Goal: Information Seeking & Learning: Check status

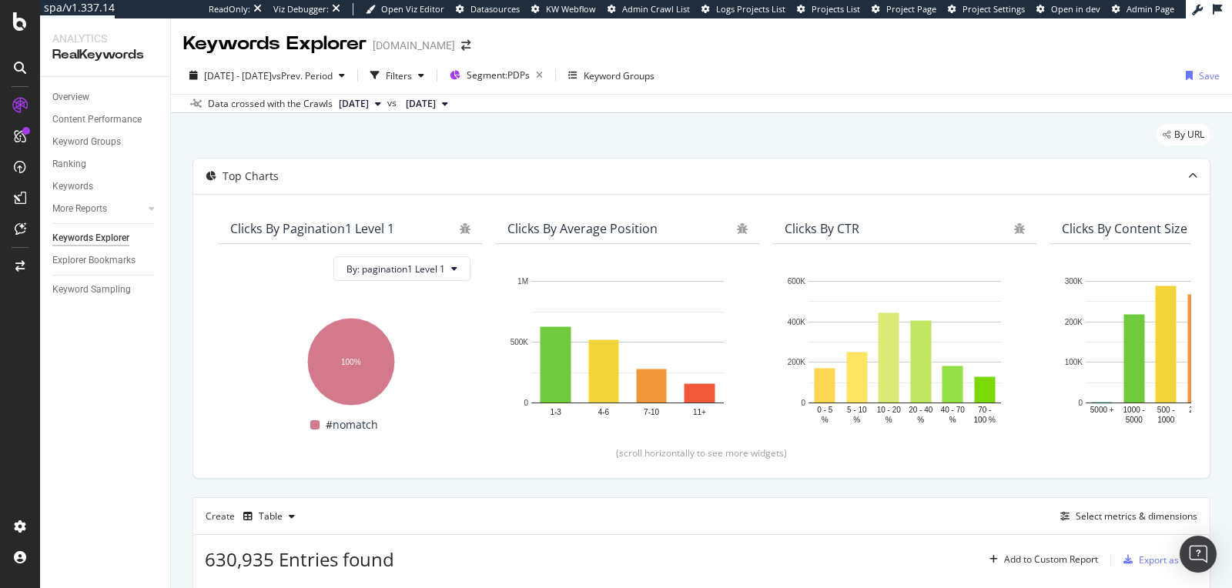
scroll to position [21, 0]
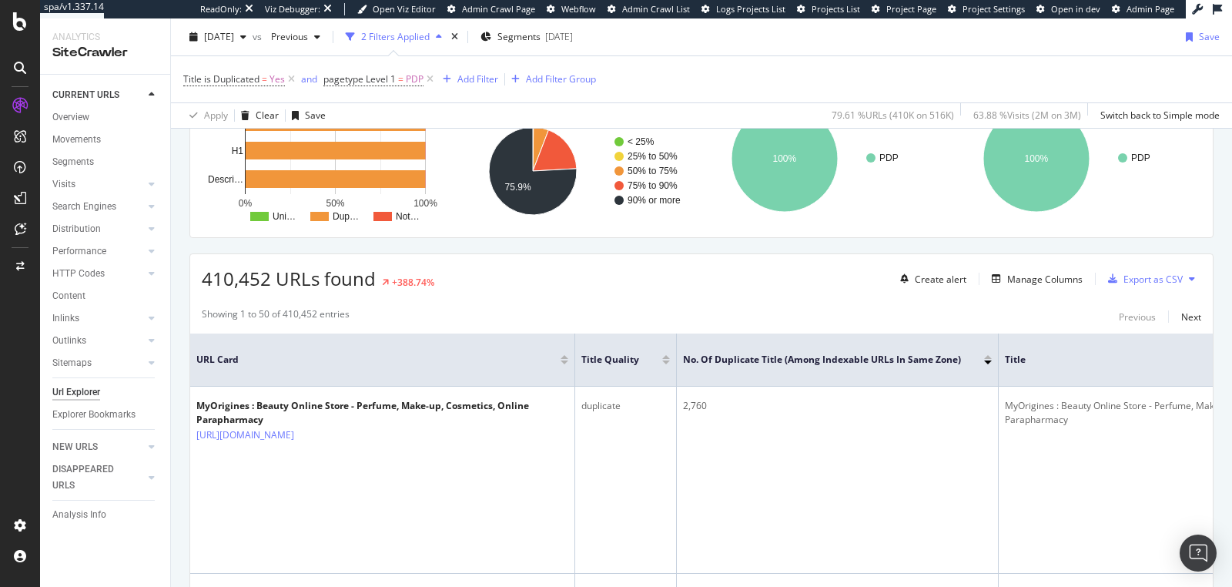
scroll to position [339, 0]
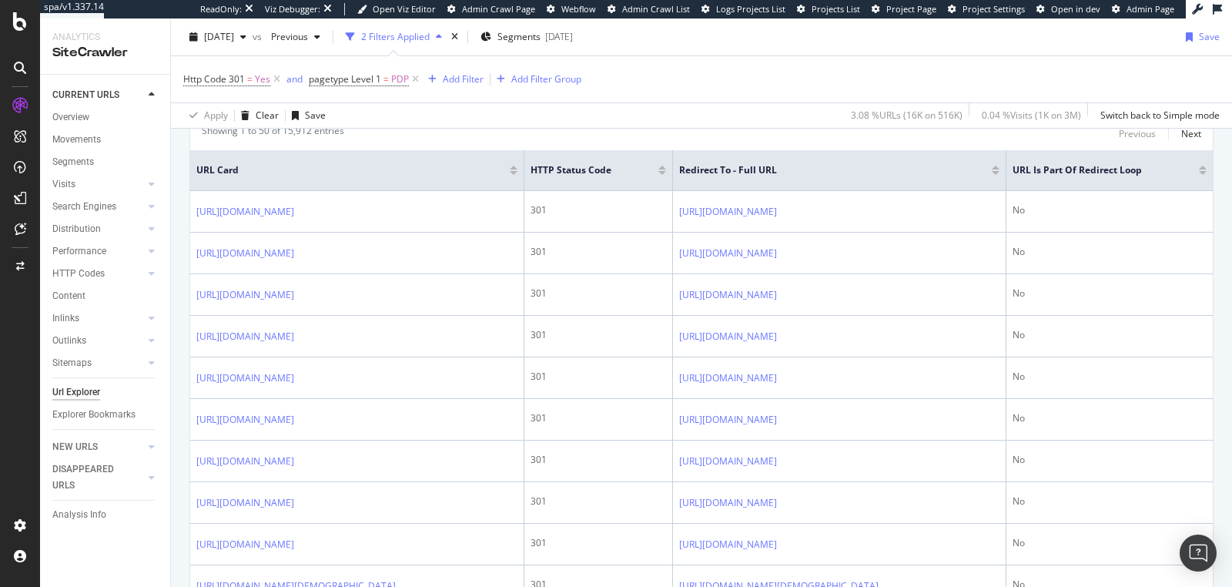
scroll to position [433, 0]
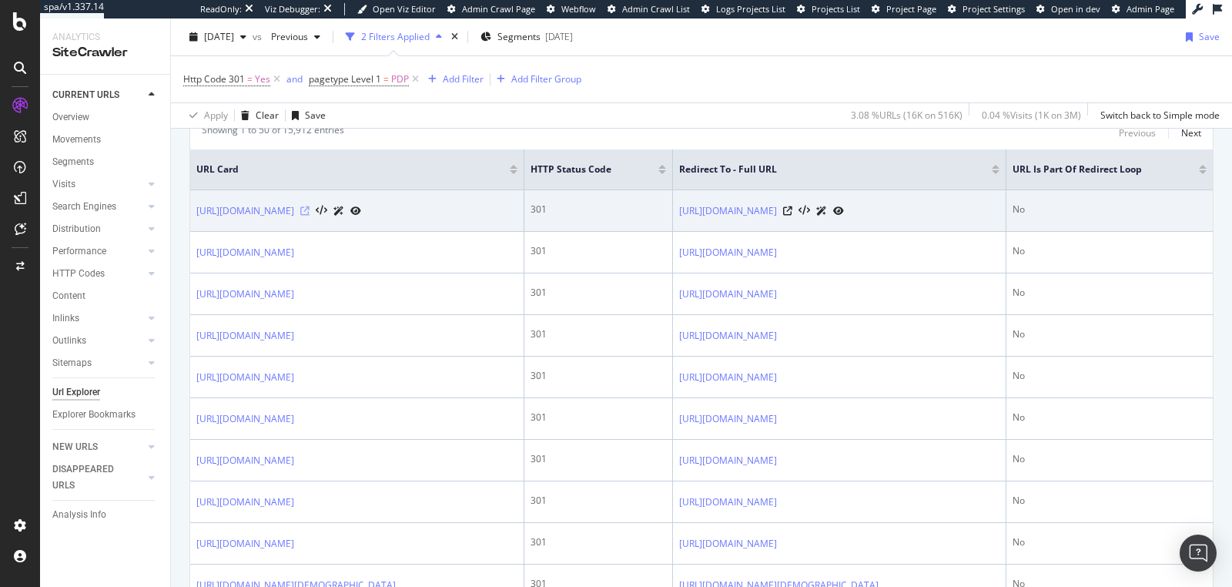
click at [310, 208] on icon at bounding box center [304, 210] width 9 height 9
click at [310, 206] on icon at bounding box center [304, 210] width 9 height 9
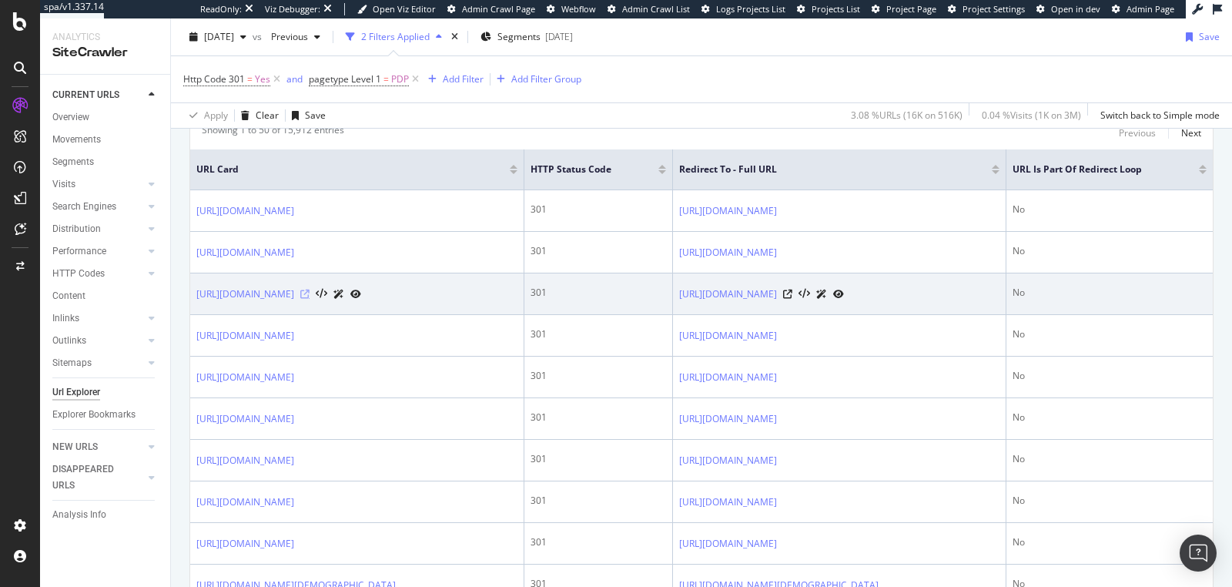
click at [310, 290] on icon at bounding box center [304, 294] width 9 height 9
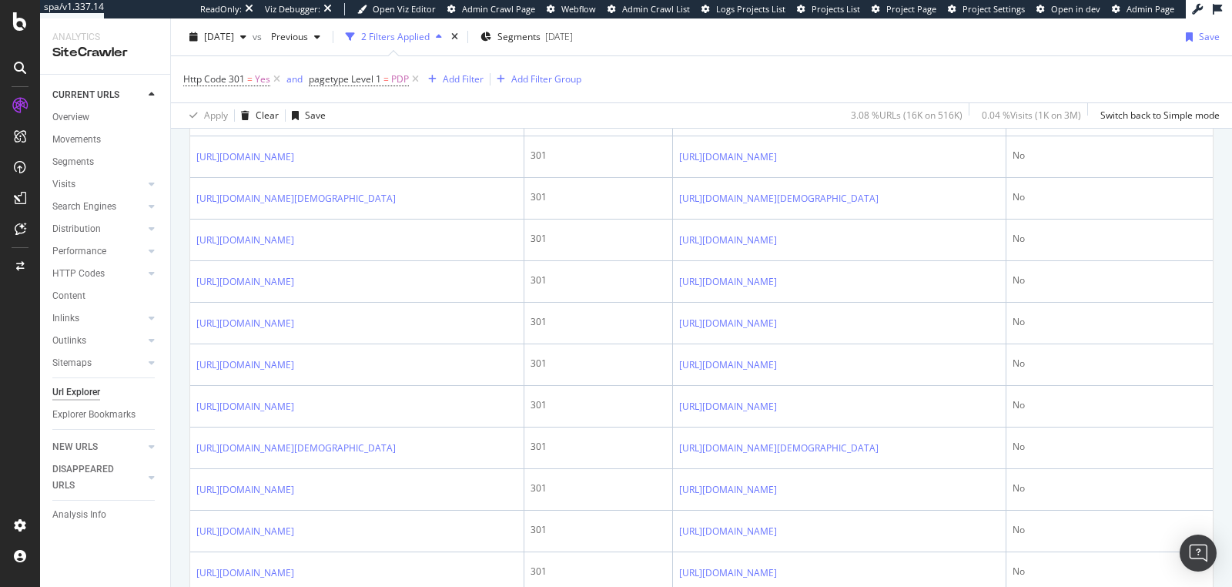
scroll to position [1326, 0]
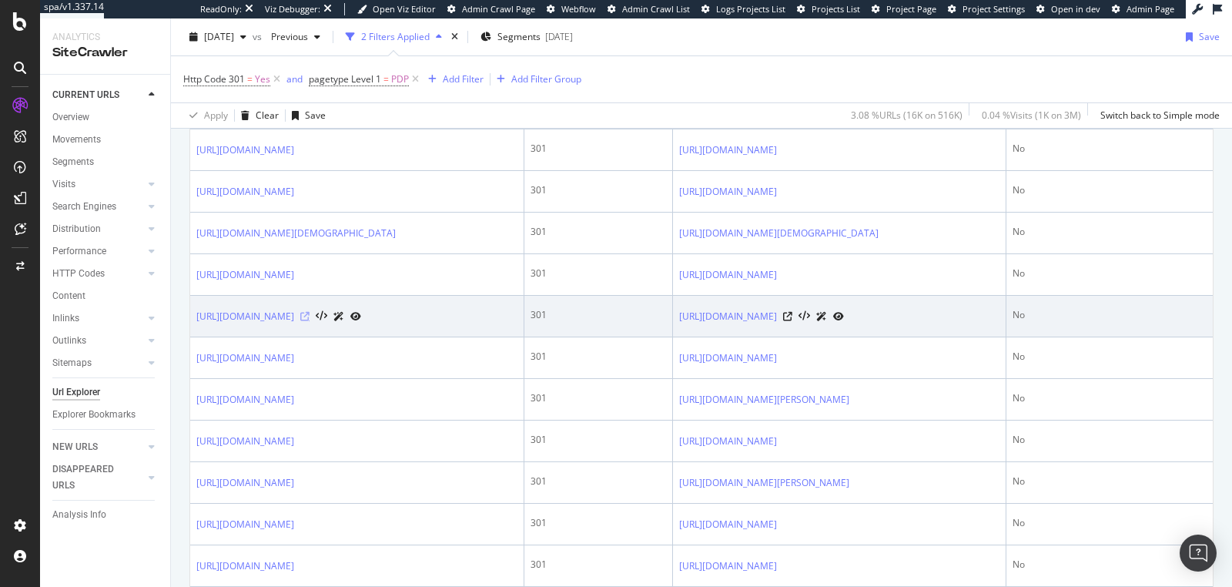
click at [310, 321] on icon at bounding box center [304, 316] width 9 height 9
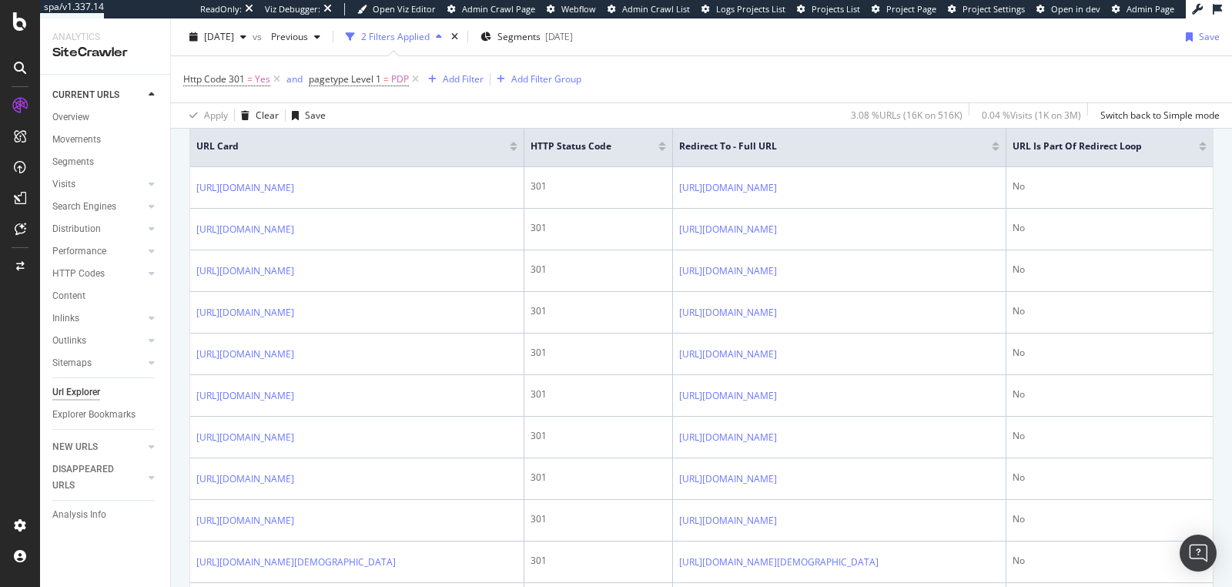
scroll to position [226, 0]
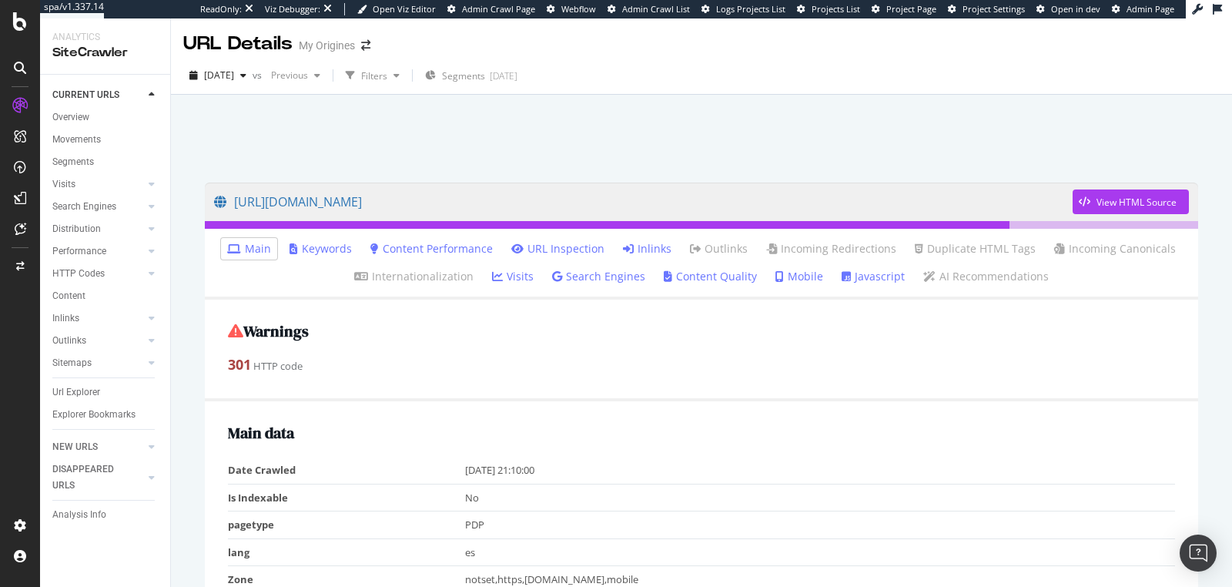
click at [634, 250] on link "Inlinks" at bounding box center [647, 248] width 49 height 15
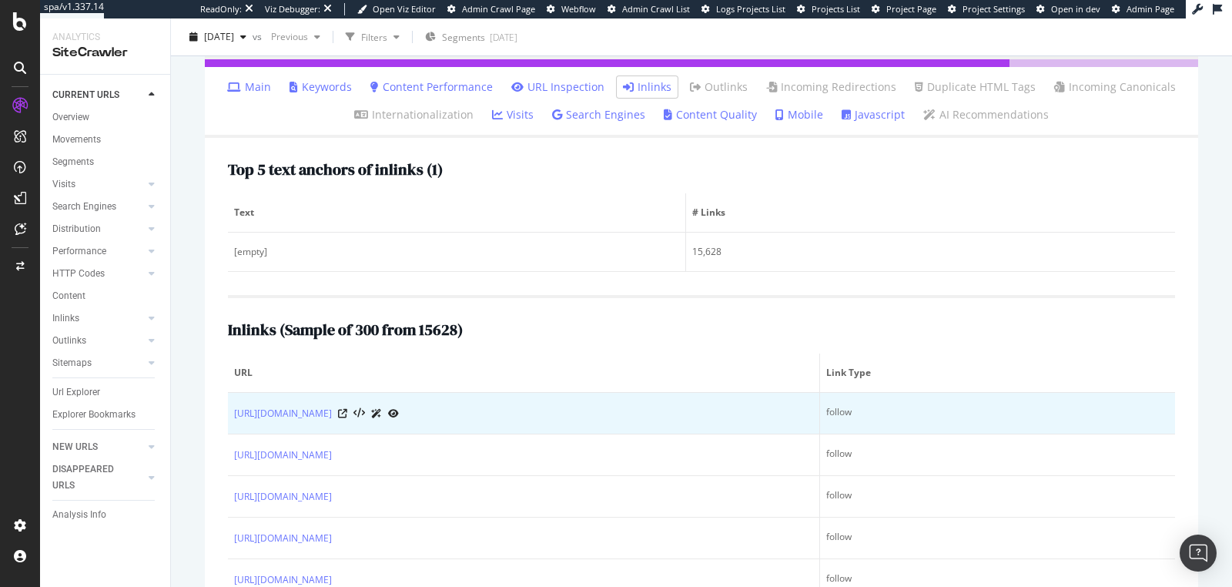
scroll to position [351, 0]
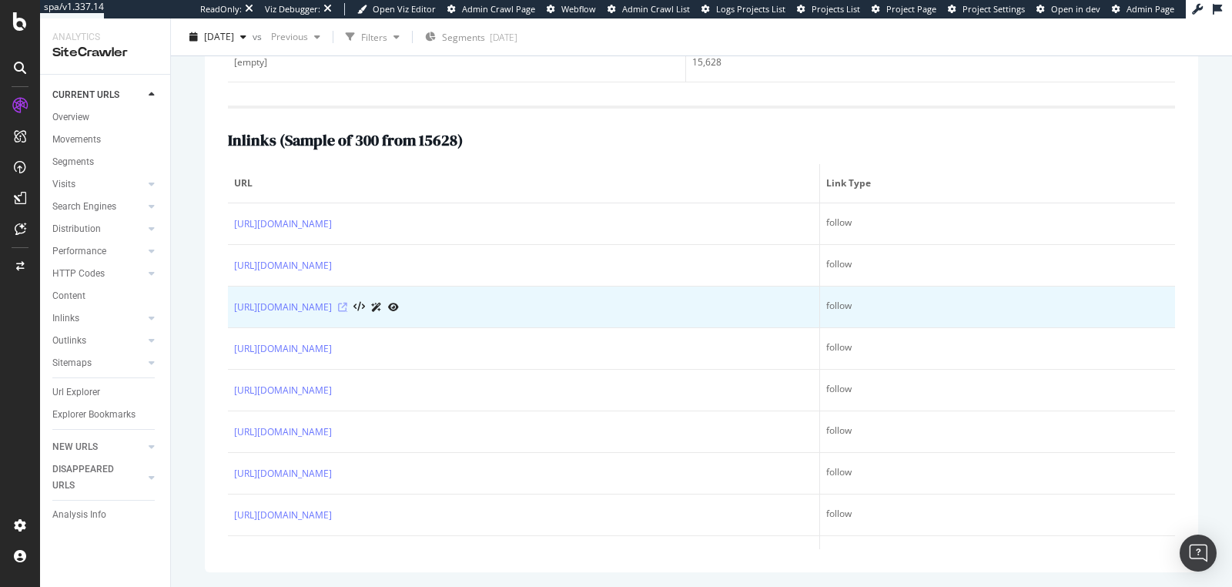
click at [347, 303] on icon at bounding box center [342, 307] width 9 height 9
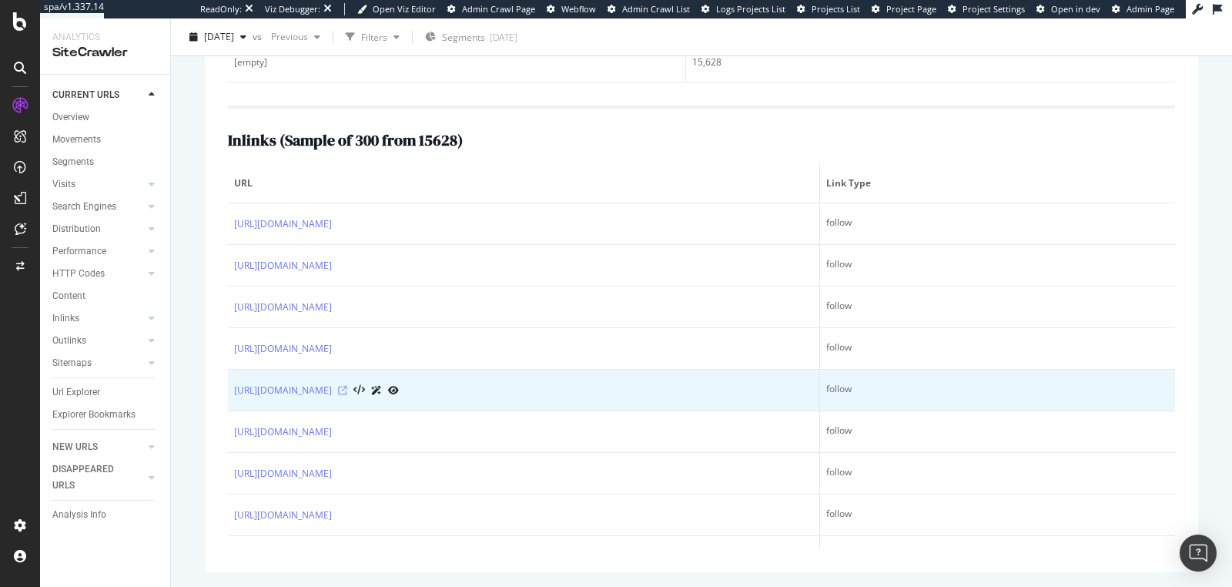
click at [347, 390] on icon at bounding box center [342, 390] width 9 height 9
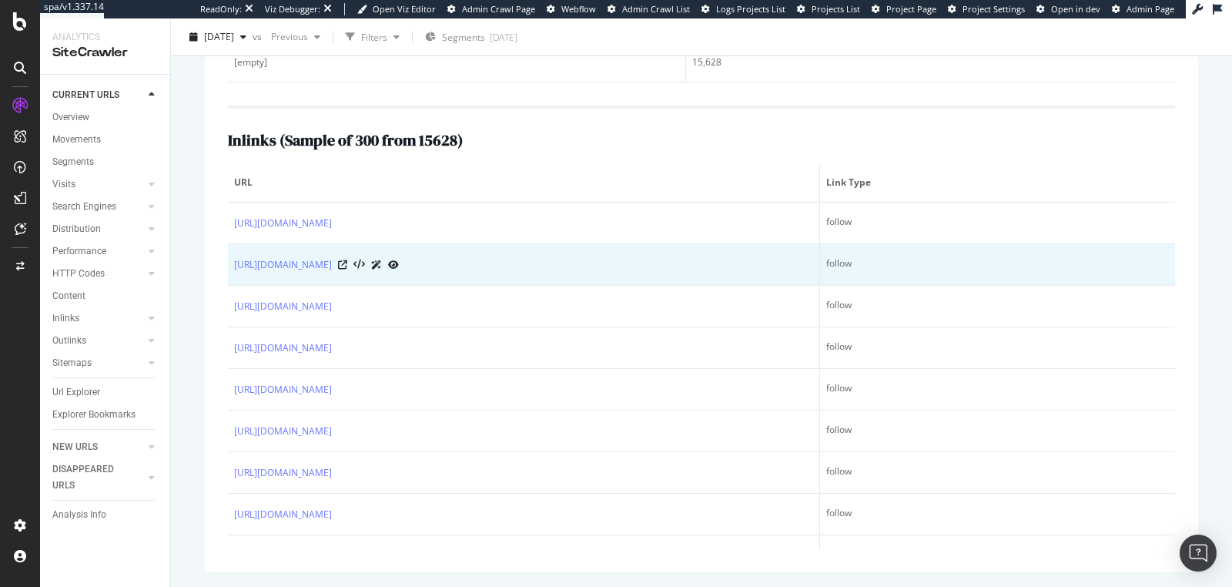
scroll to position [0, 0]
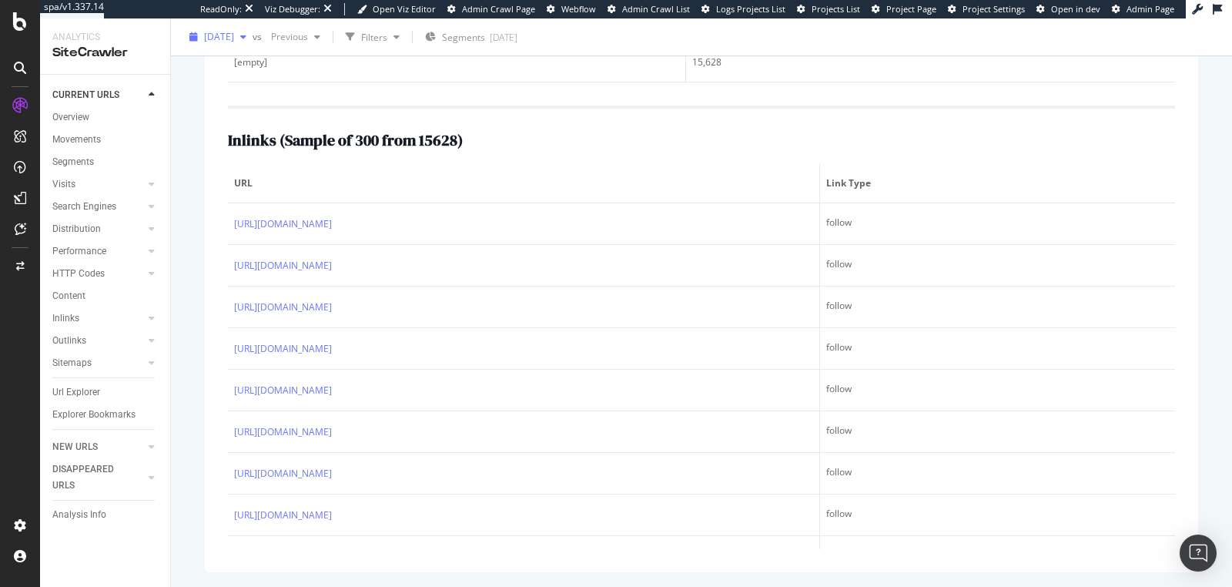
click at [253, 42] on div "2025 Sep. 2nd" at bounding box center [217, 36] width 69 height 23
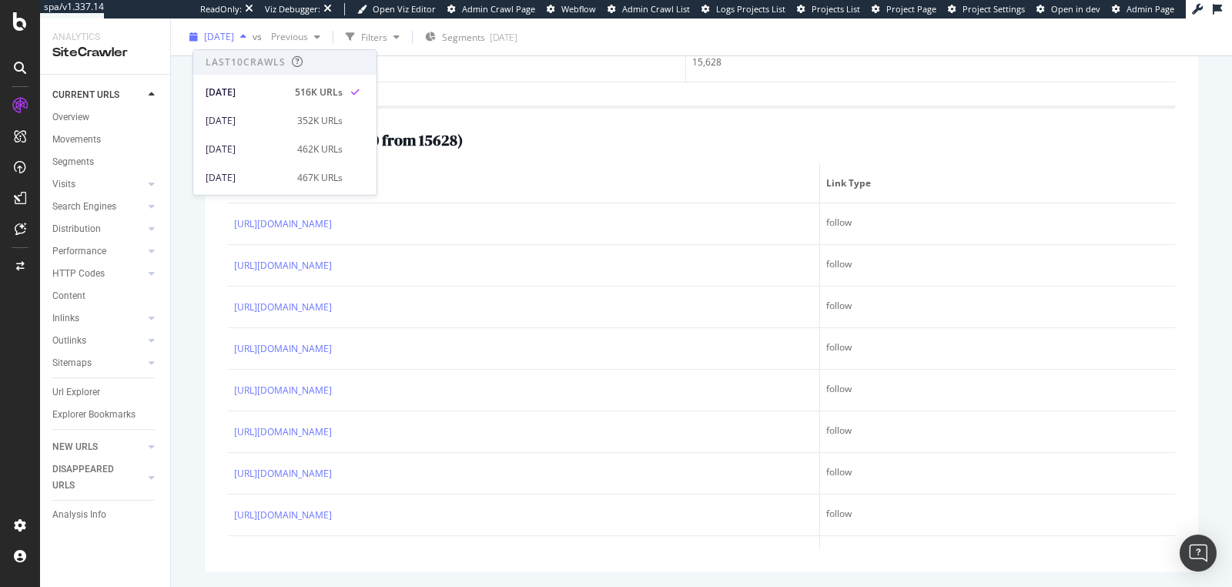
click at [253, 42] on div "2025 Sep. 2nd" at bounding box center [217, 36] width 69 height 23
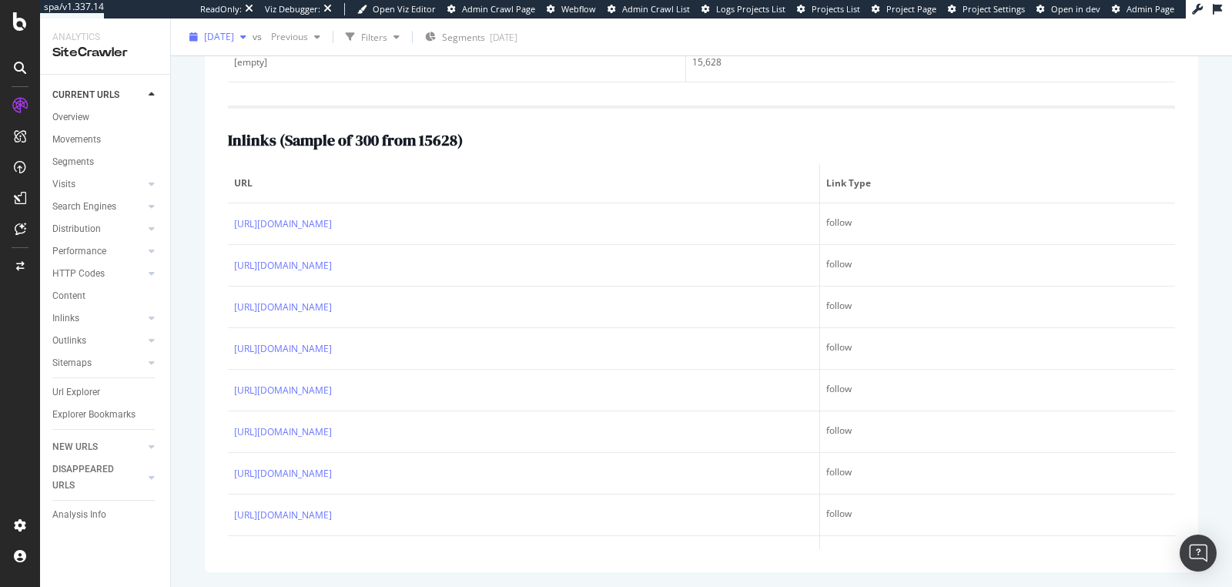
click at [252, 43] on div "2025 Sep. 2nd" at bounding box center [217, 36] width 69 height 23
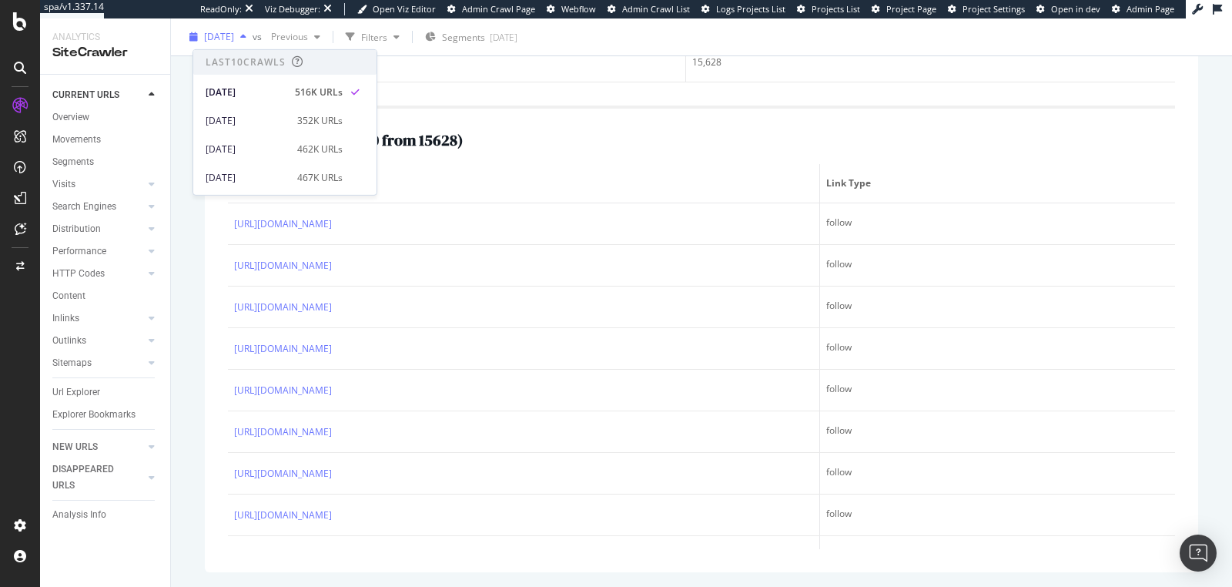
click at [252, 43] on div "2025 Sep. 2nd" at bounding box center [217, 36] width 69 height 23
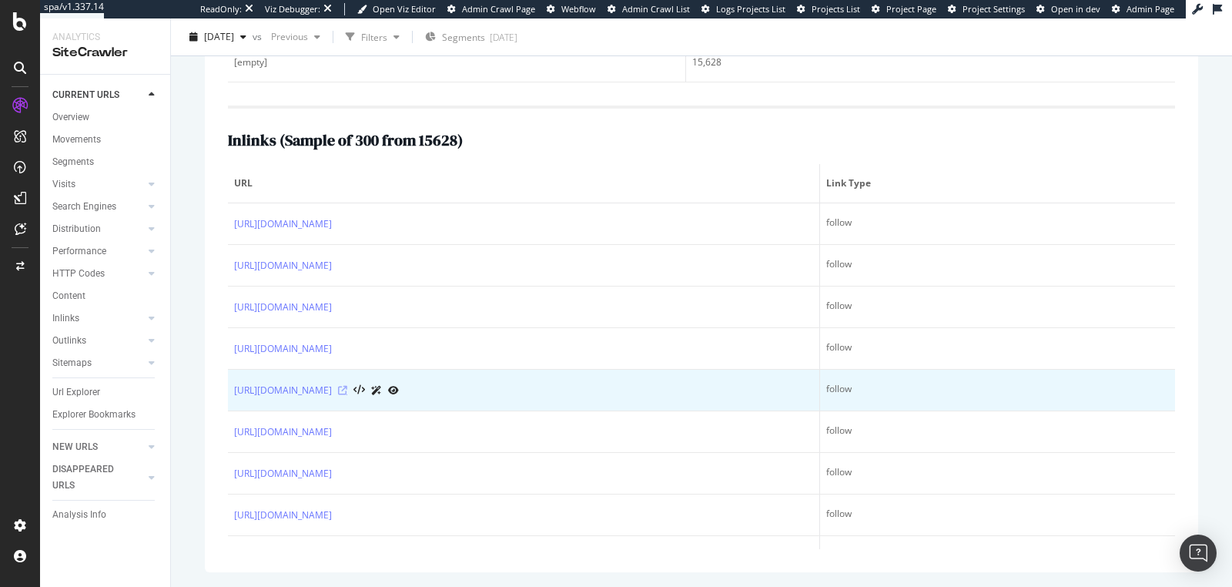
click at [347, 389] on icon at bounding box center [342, 390] width 9 height 9
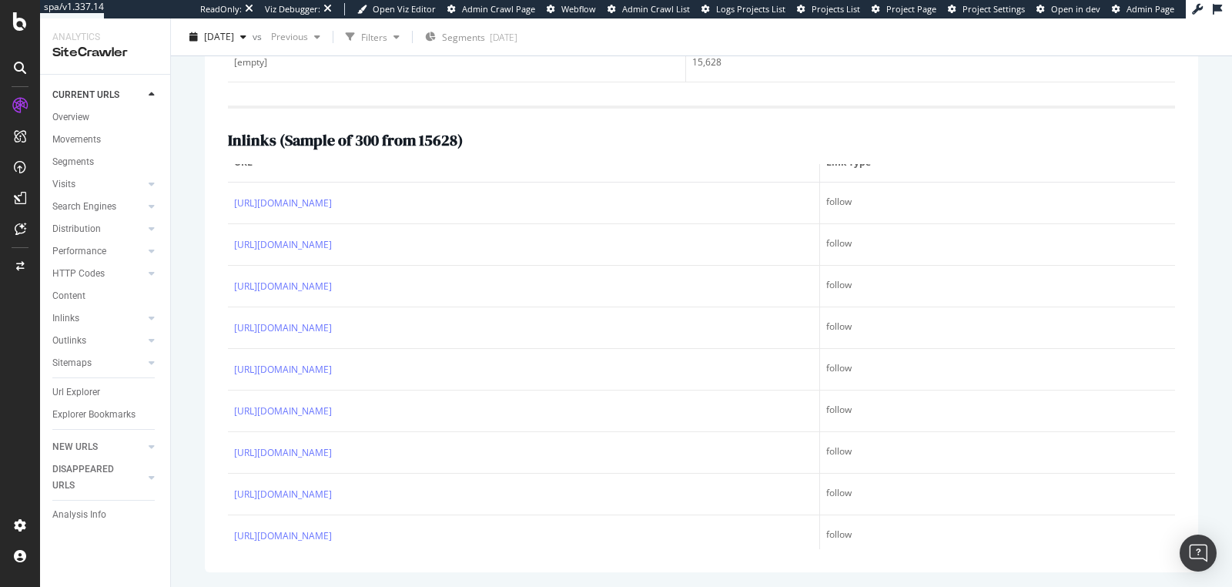
scroll to position [145, 0]
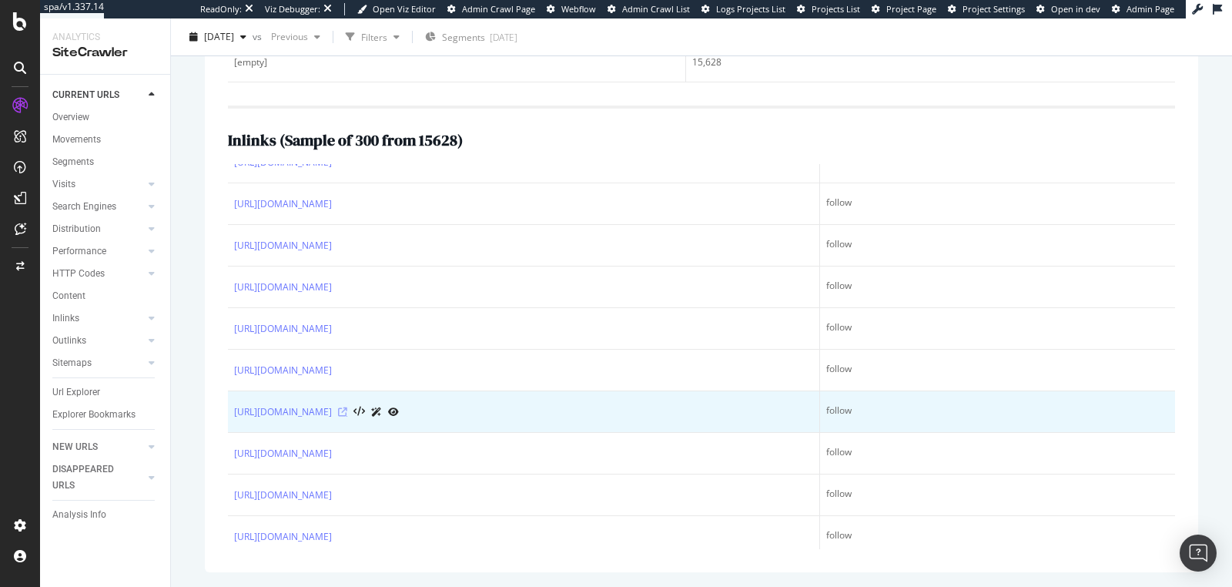
click at [347, 408] on icon at bounding box center [342, 411] width 9 height 9
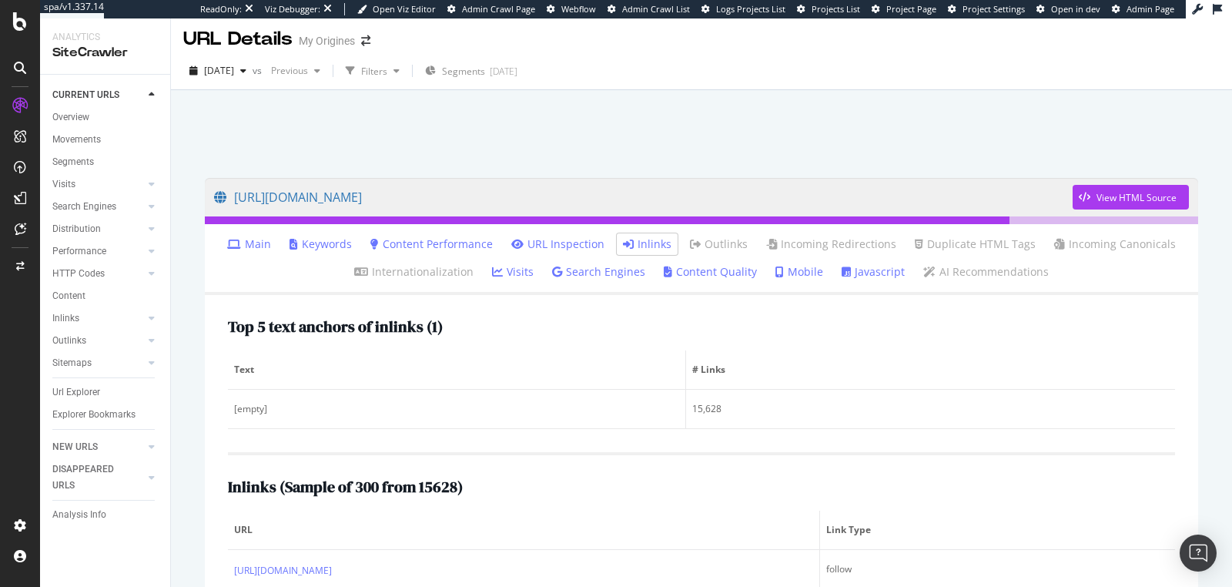
scroll to position [0, 0]
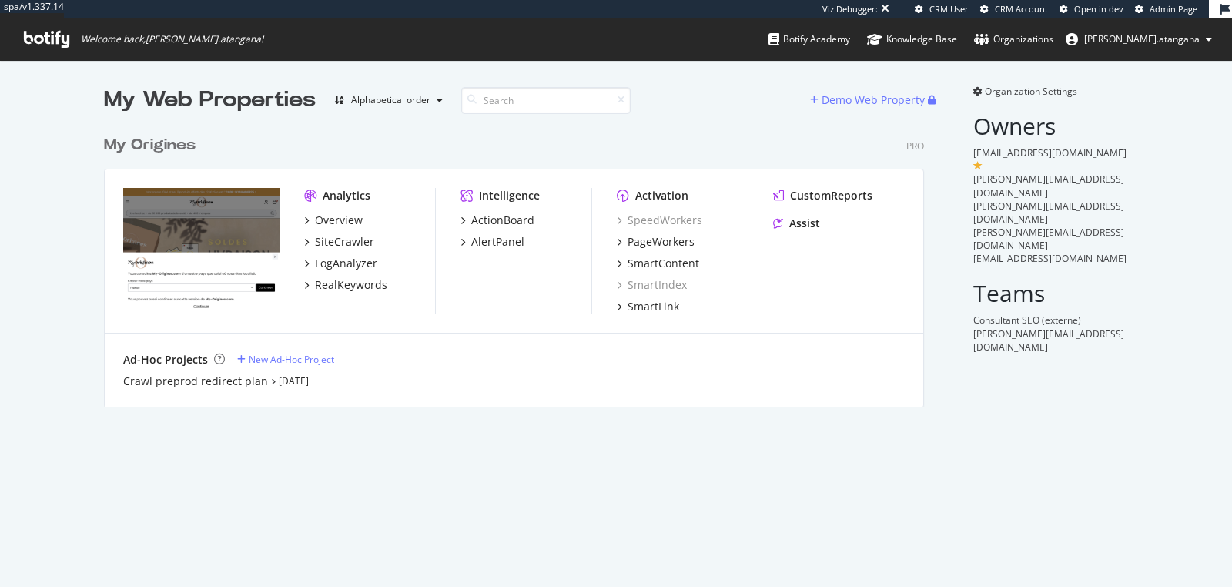
scroll to position [278, 820]
click at [630, 241] on div "PageWorkers" at bounding box center [661, 241] width 67 height 15
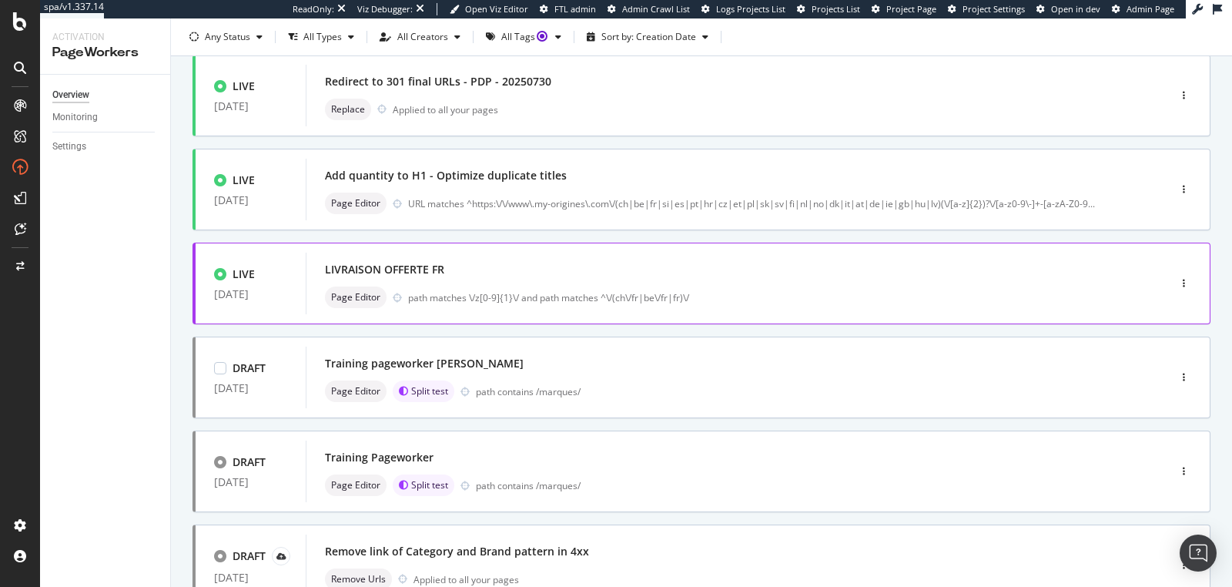
scroll to position [443, 0]
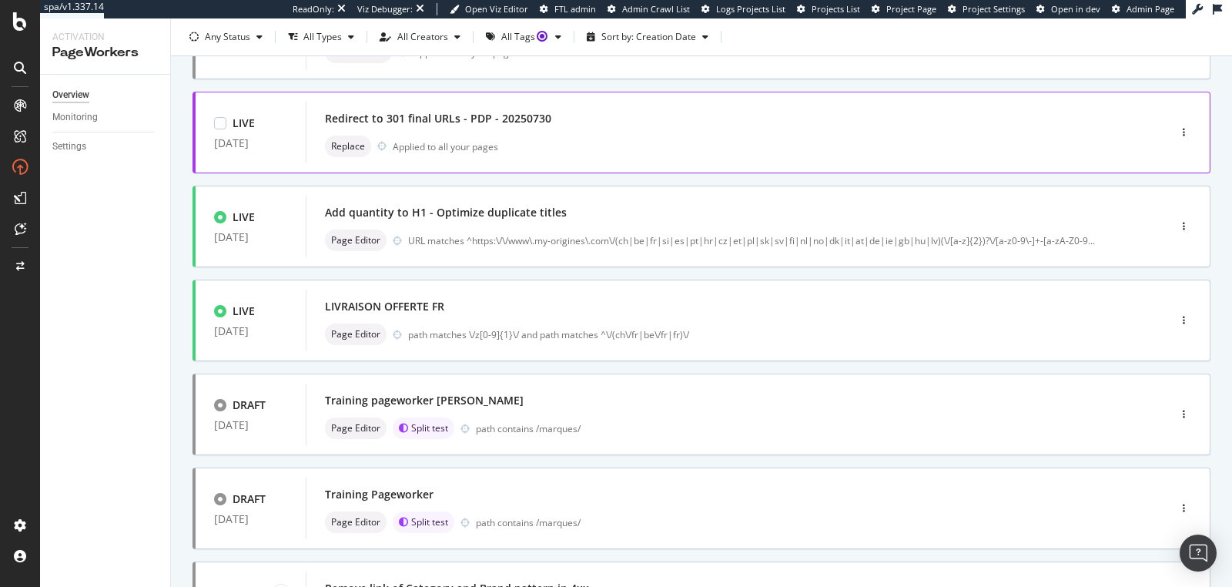
click at [443, 156] on div "Replace Applied to all your pages" at bounding box center [714, 147] width 778 height 22
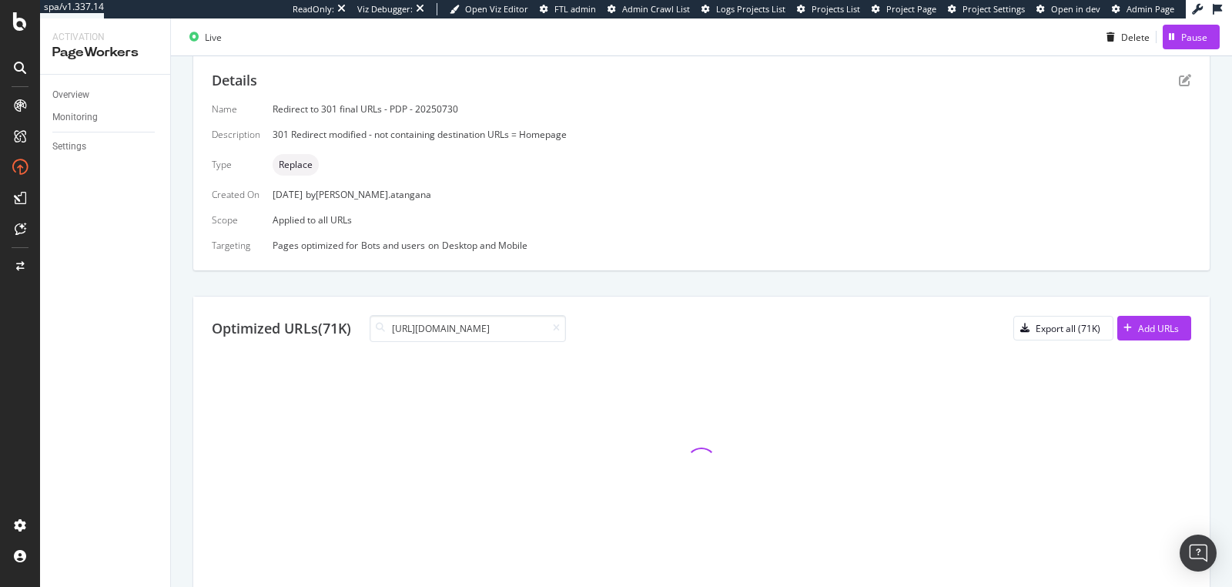
scroll to position [212, 0]
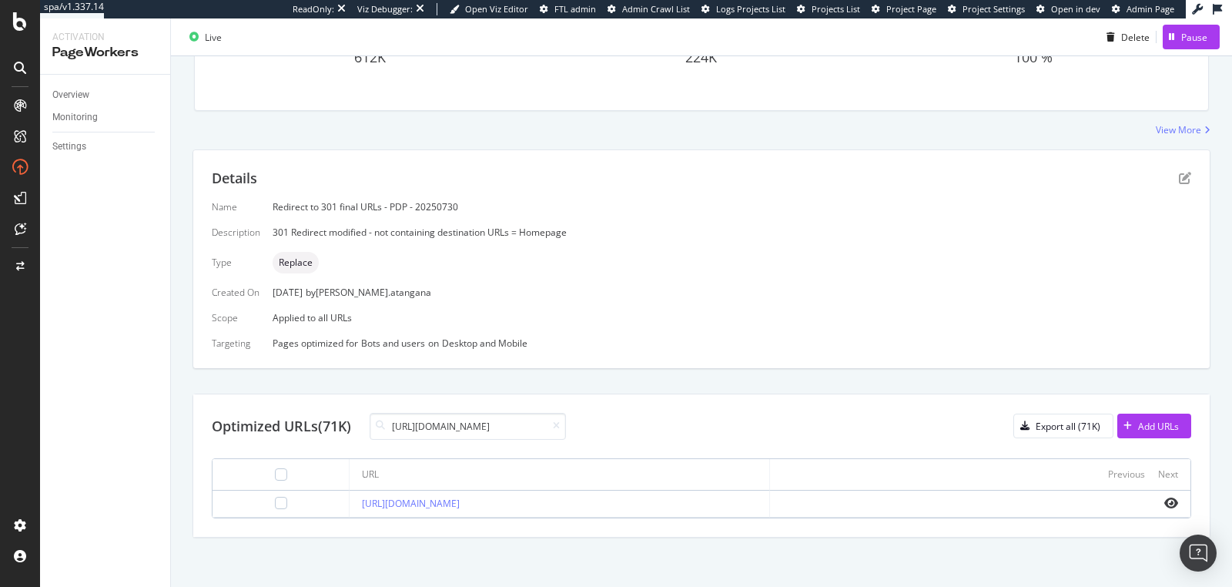
type input "[URL][DOMAIN_NAME]"
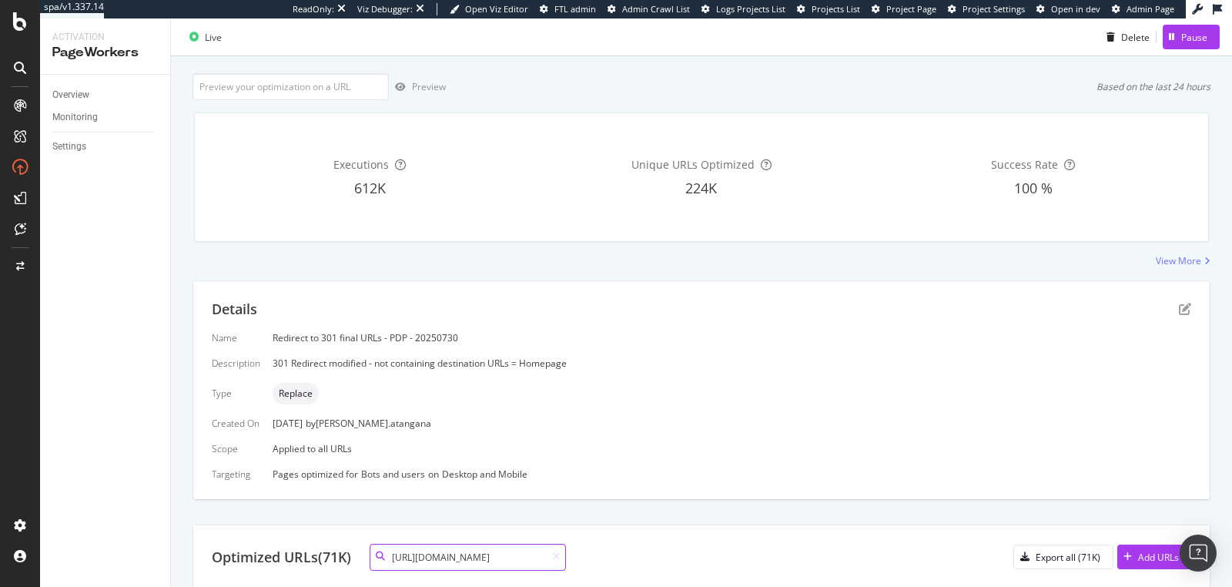
scroll to position [91, 0]
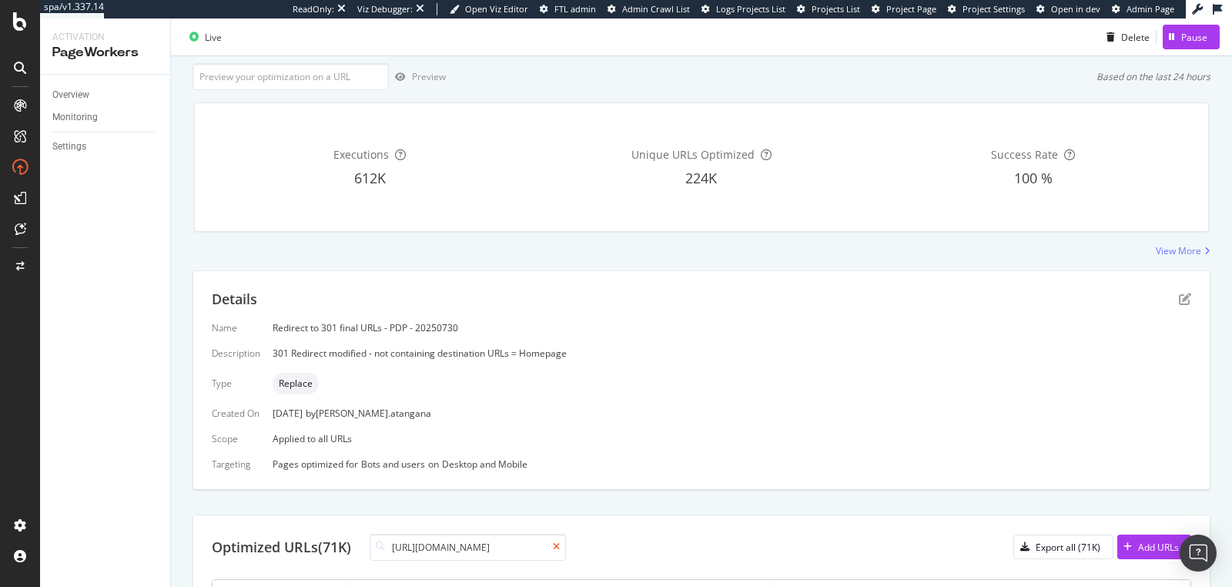
click at [560, 542] on icon at bounding box center [556, 546] width 7 height 9
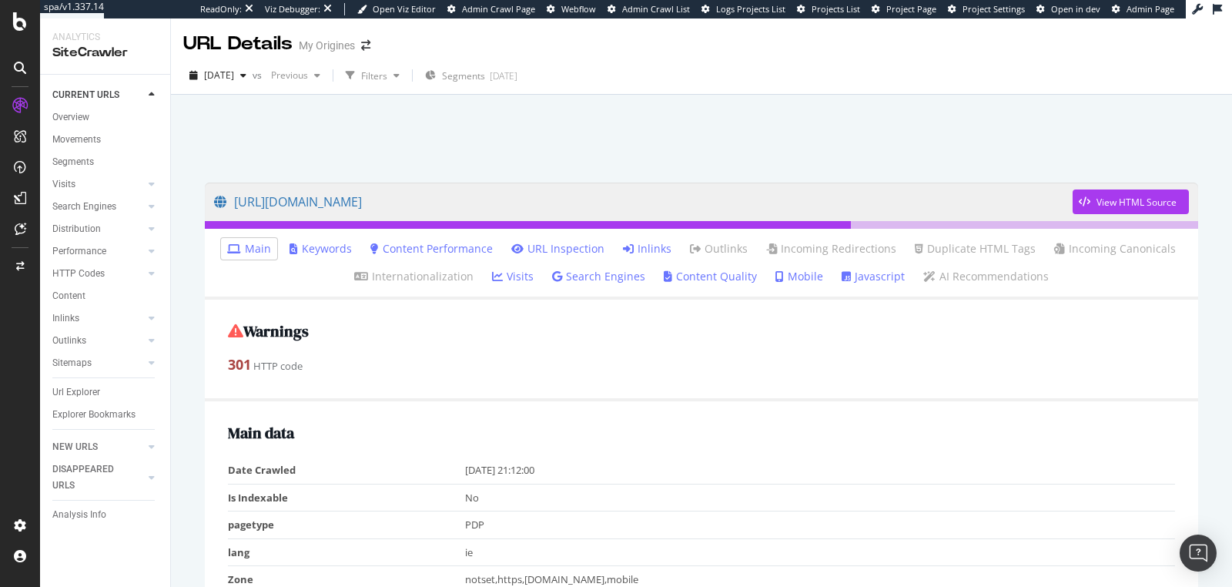
click at [632, 251] on link "Inlinks" at bounding box center [647, 248] width 49 height 15
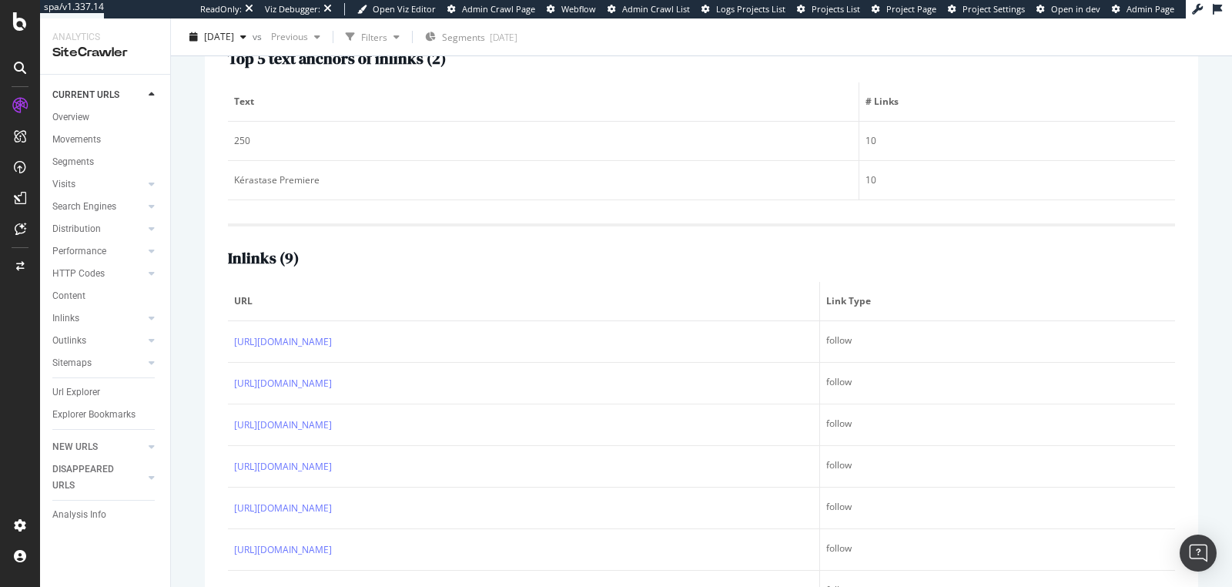
scroll to position [390, 0]
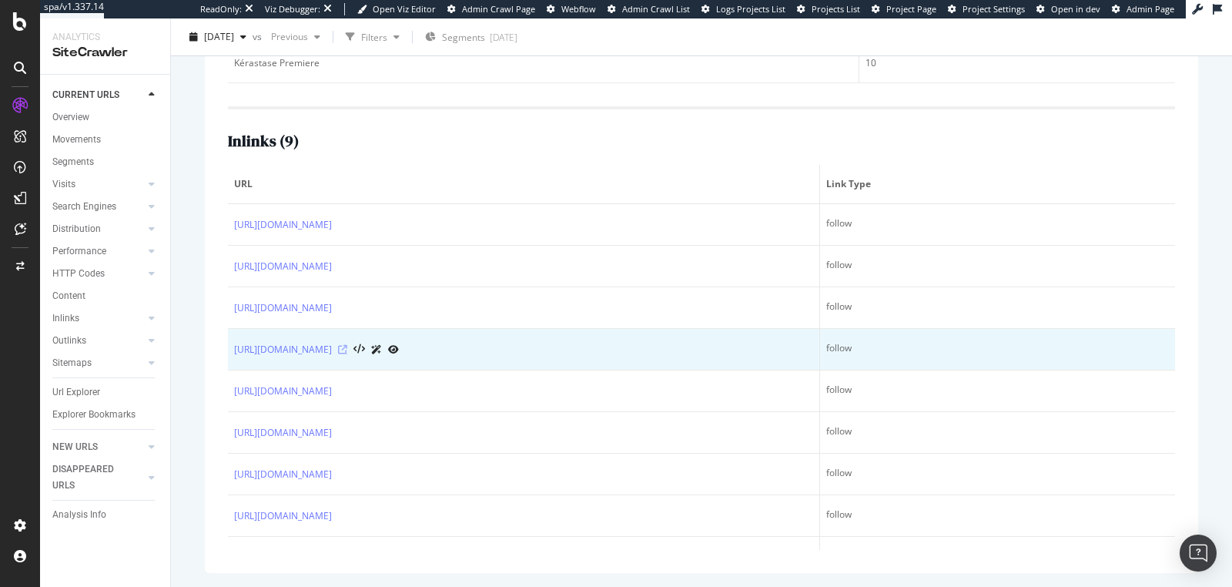
click at [347, 350] on icon at bounding box center [342, 349] width 9 height 9
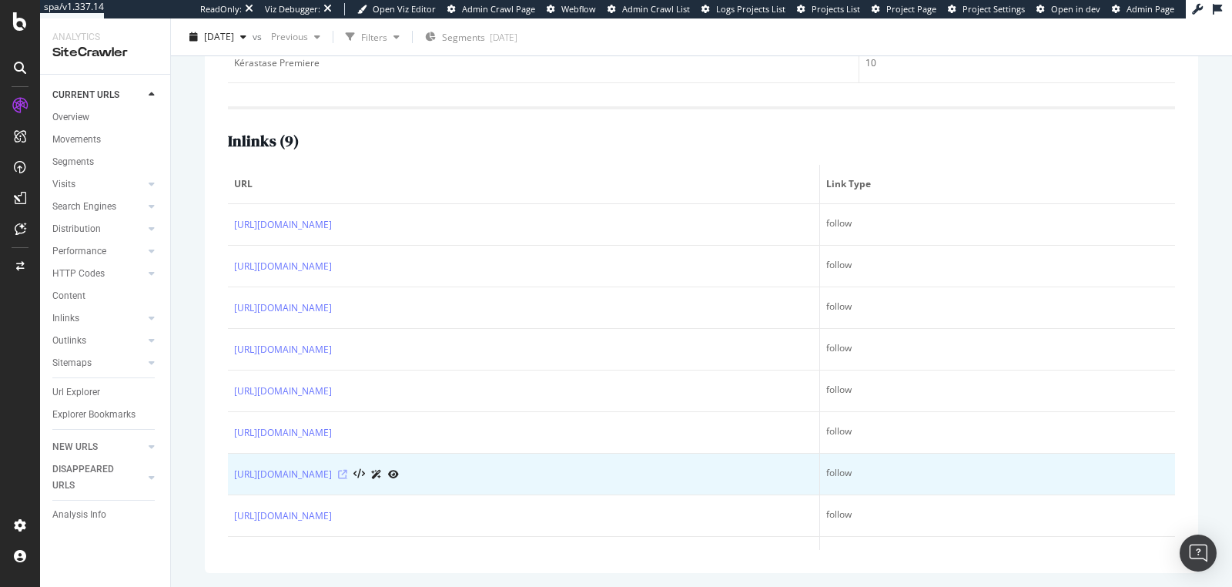
click at [347, 471] on icon at bounding box center [342, 474] width 9 height 9
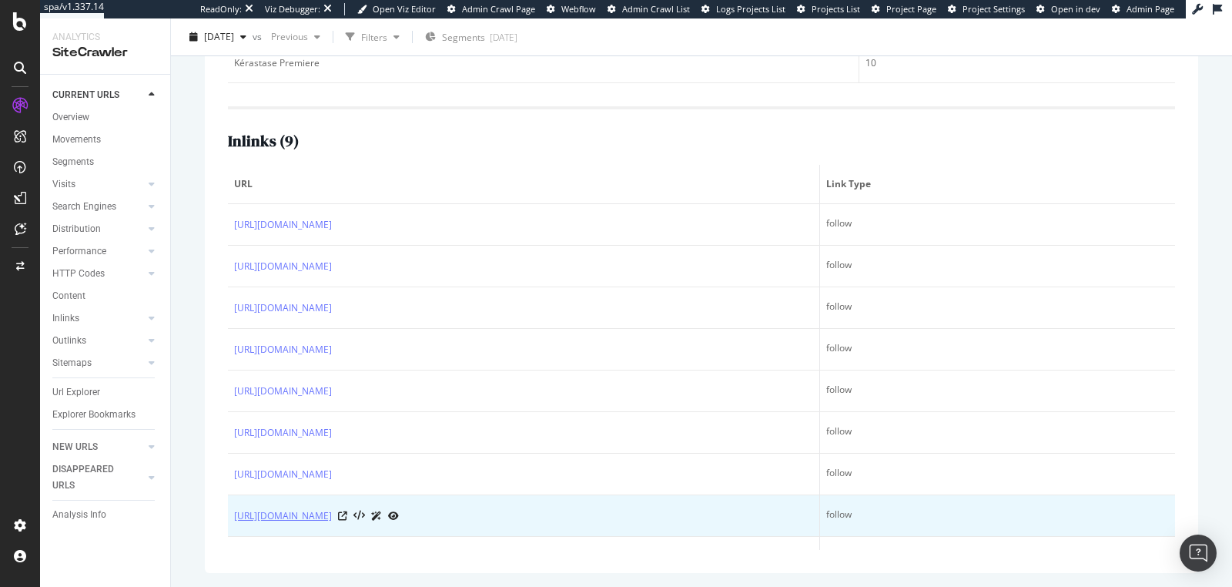
scroll to position [25, 0]
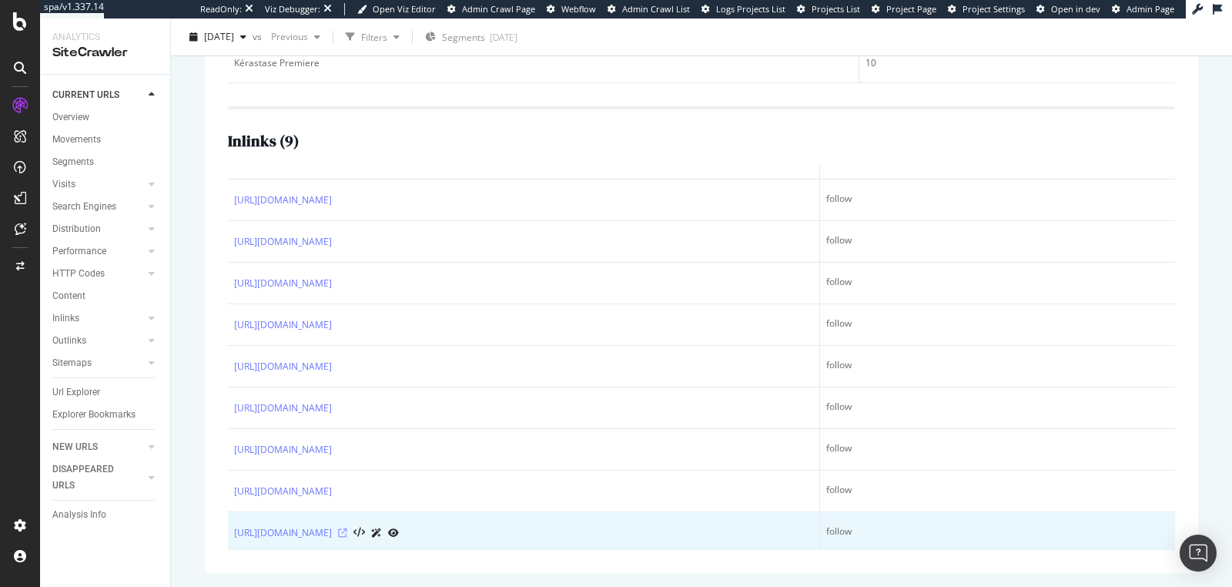
click at [347, 529] on icon at bounding box center [342, 532] width 9 height 9
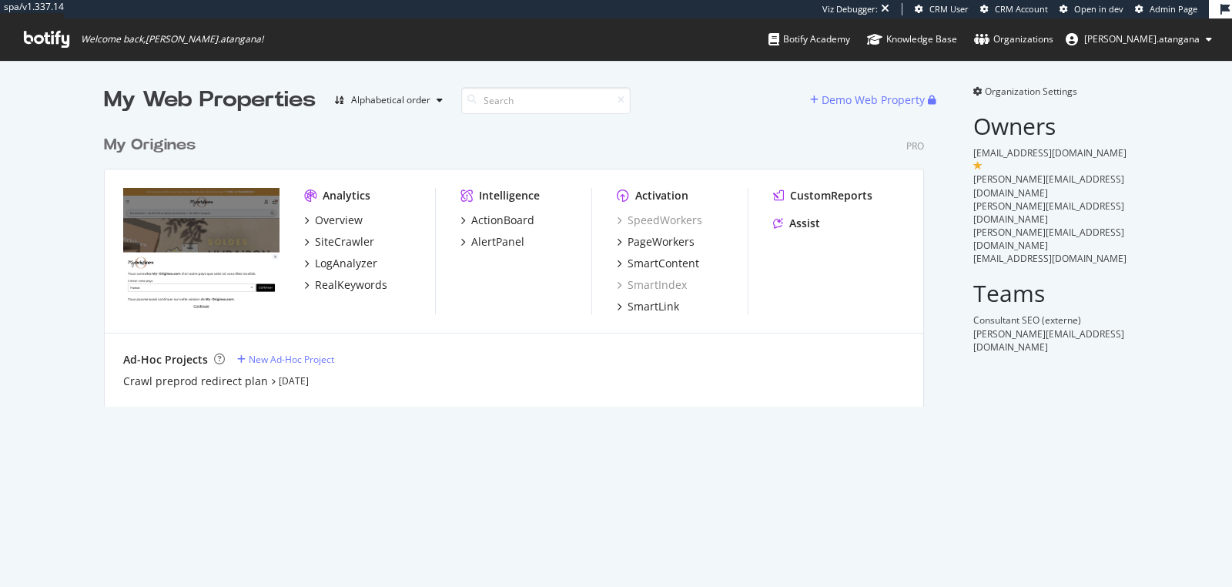
scroll to position [278, 820]
click at [341, 258] on div "LogAnalyzer" at bounding box center [346, 263] width 62 height 15
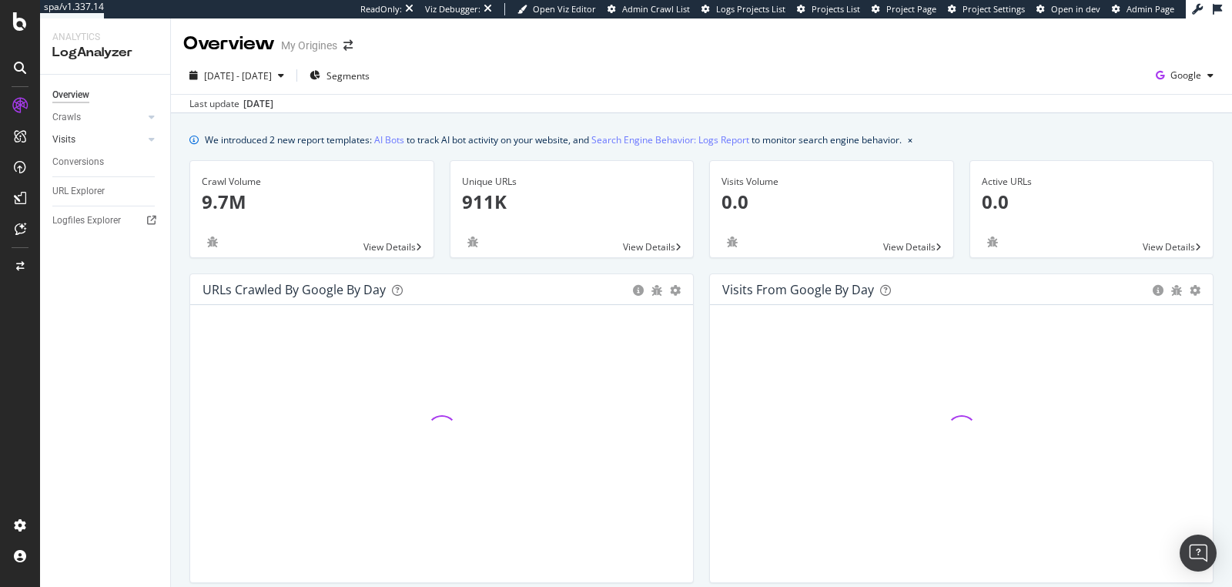
click at [102, 137] on link "Visits" at bounding box center [98, 140] width 92 height 16
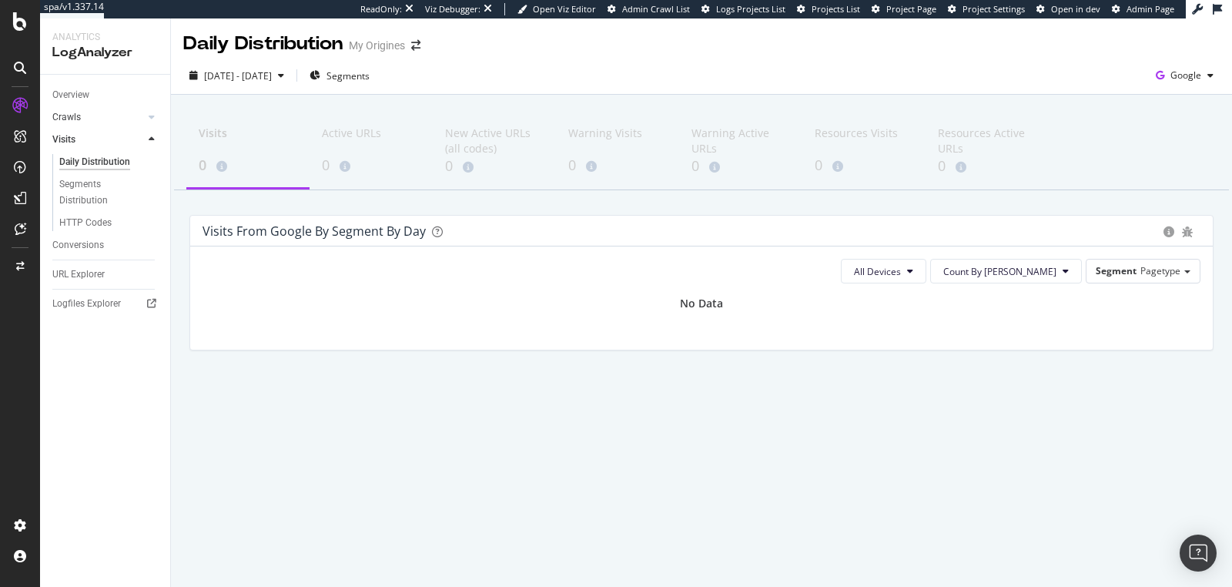
click at [106, 116] on link "Crawls" at bounding box center [98, 117] width 92 height 16
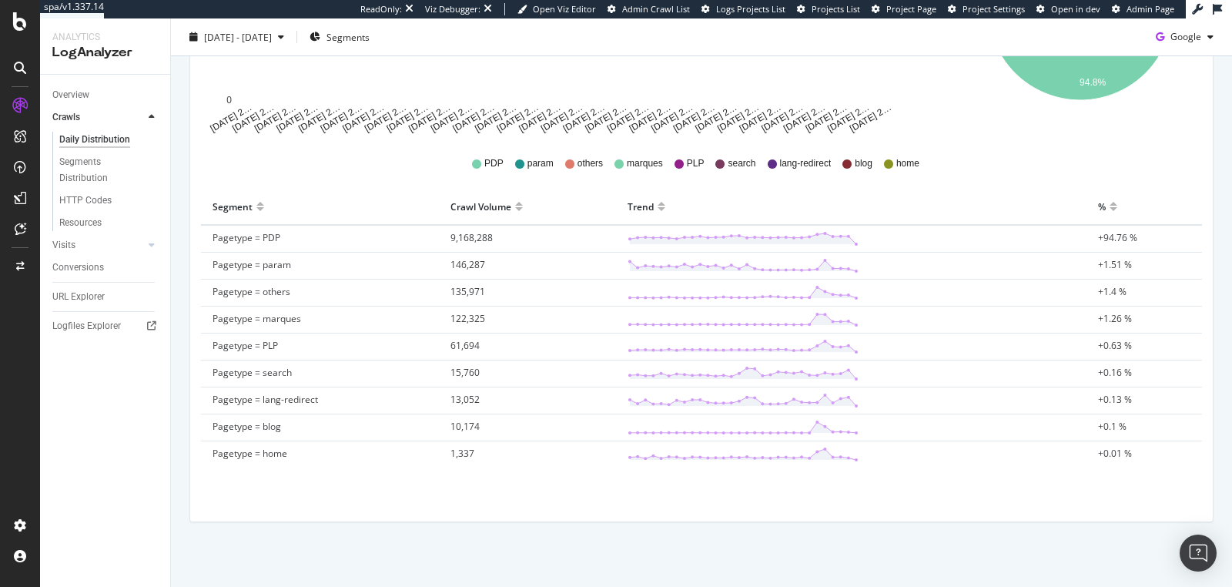
scroll to position [114, 0]
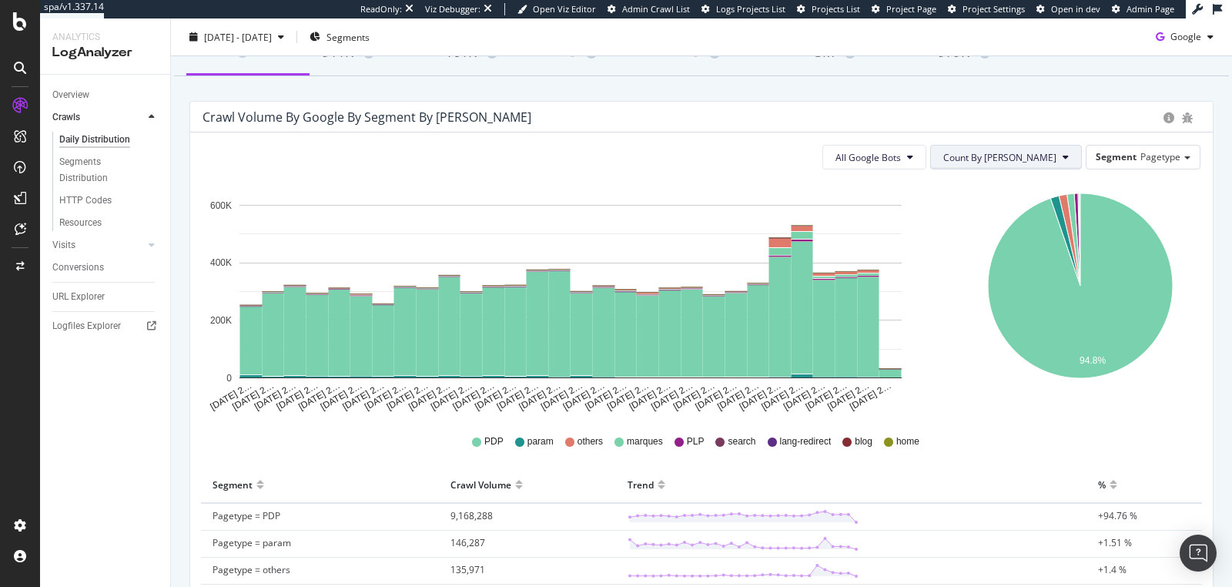
click at [1002, 159] on span "Count By [PERSON_NAME]" at bounding box center [1000, 157] width 113 height 13
click at [1145, 166] on div "Segment Pagetype" at bounding box center [1143, 157] width 113 height 22
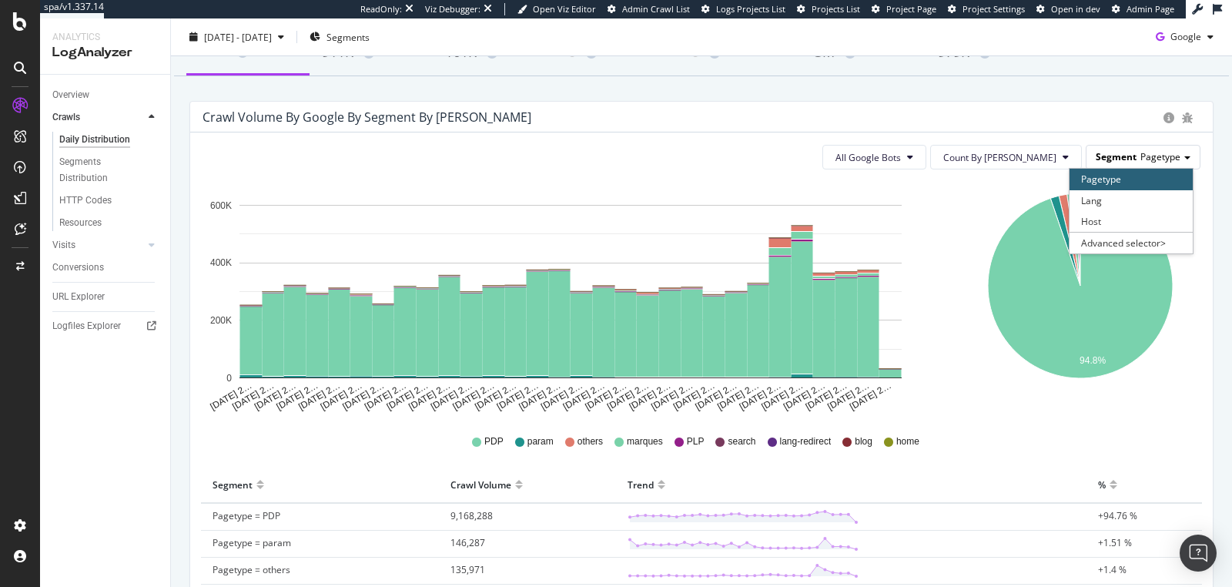
click at [1145, 165] on div "Segment Pagetype" at bounding box center [1143, 157] width 113 height 22
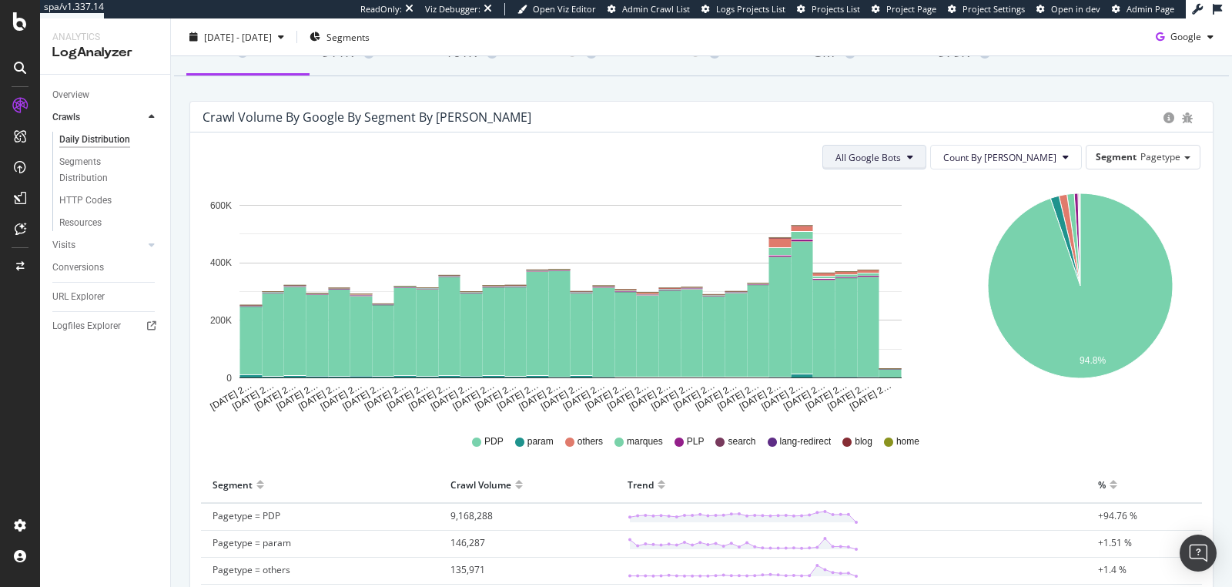
click at [927, 166] on button "All Google Bots" at bounding box center [875, 157] width 104 height 25
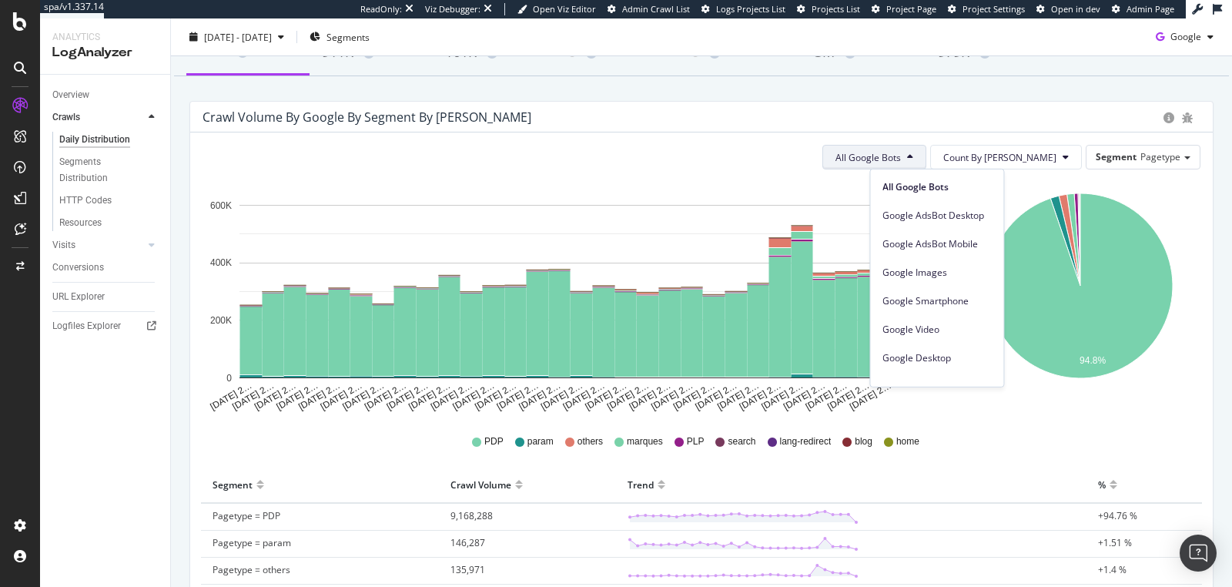
click at [927, 166] on button "All Google Bots" at bounding box center [875, 157] width 104 height 25
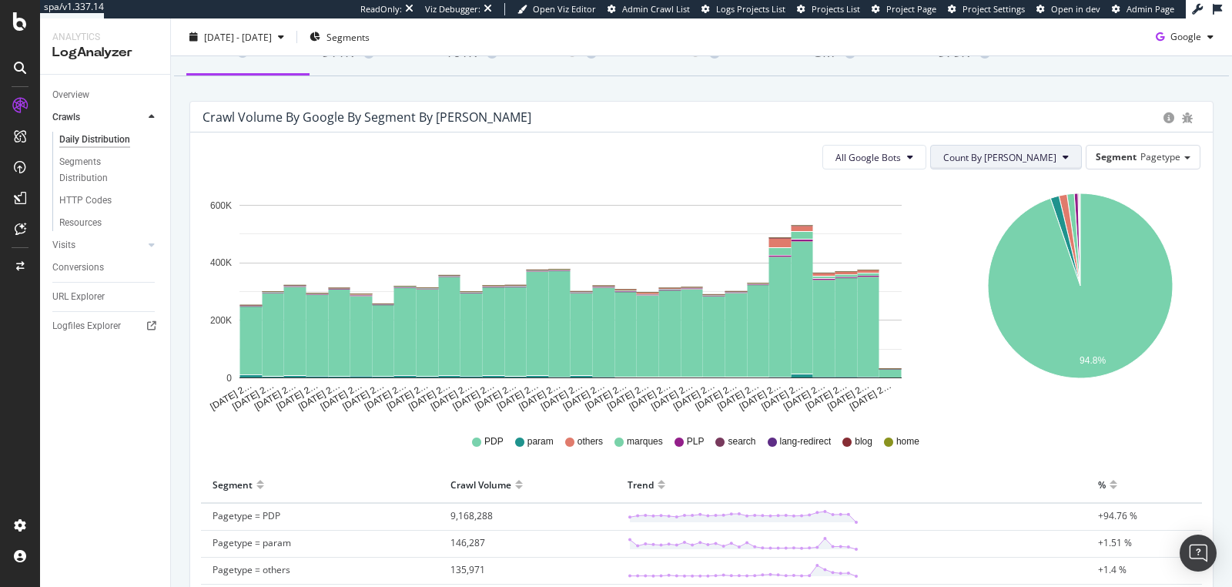
click at [1023, 163] on button "Count By [PERSON_NAME]" at bounding box center [1006, 157] width 152 height 25
click at [75, 195] on div "HTTP Codes" at bounding box center [85, 201] width 52 height 16
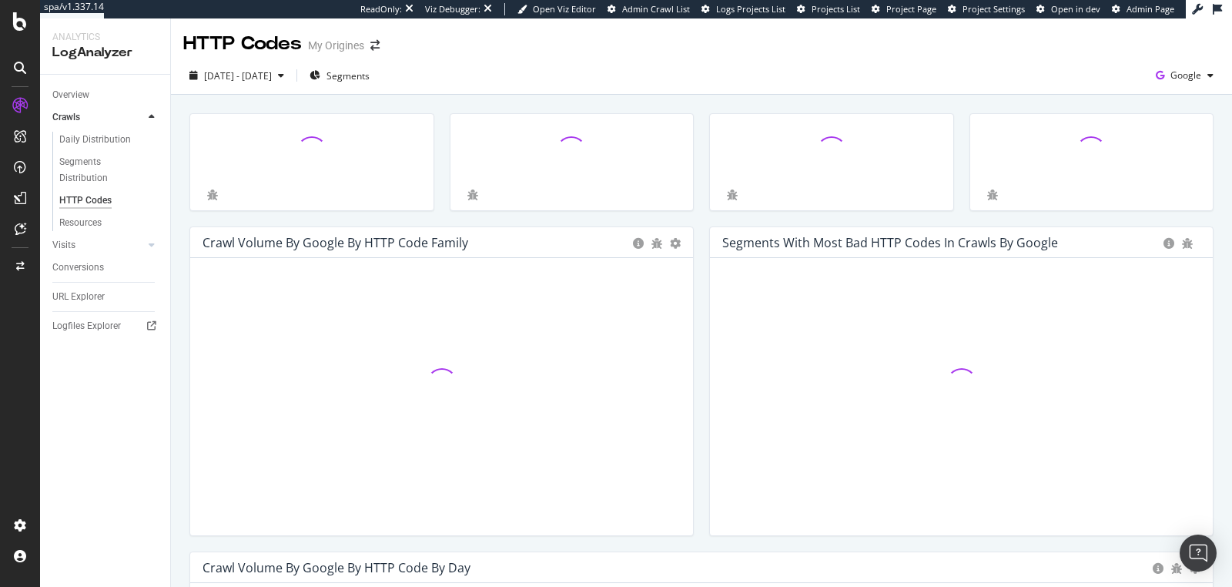
scroll to position [289, 0]
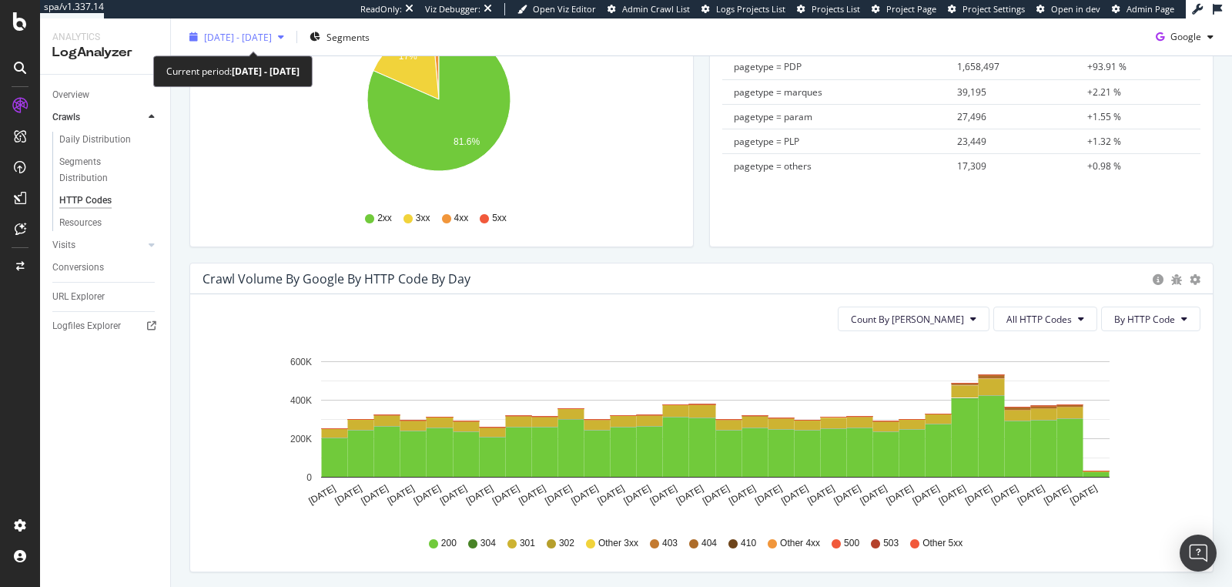
click at [272, 39] on span "[DATE] - [DATE]" at bounding box center [238, 36] width 68 height 13
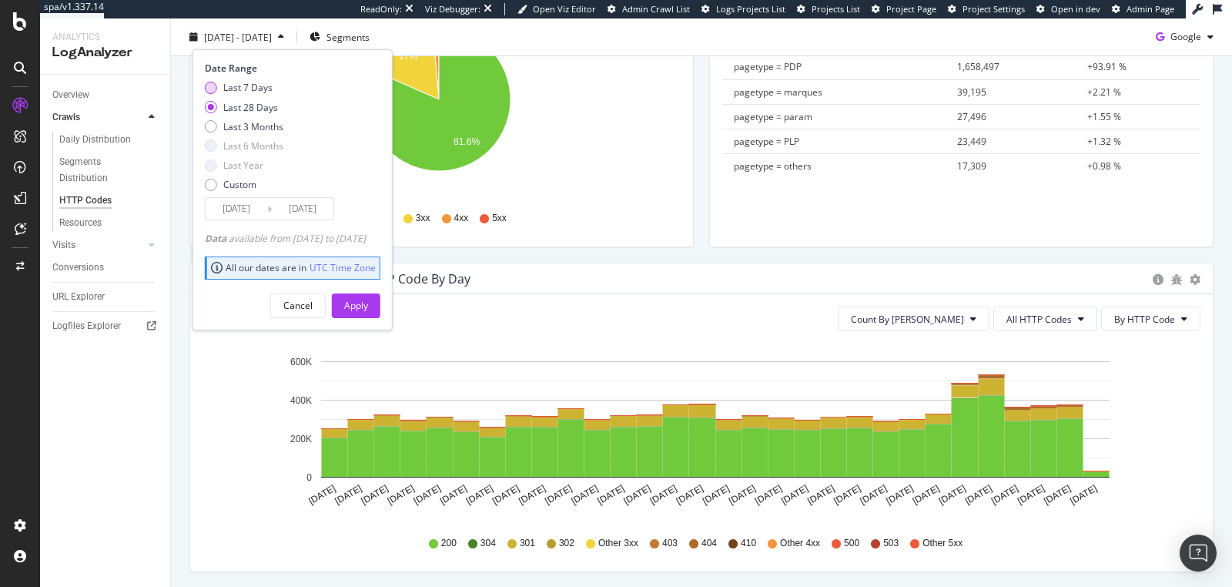
click at [245, 84] on div "Last 7 Days" at bounding box center [247, 87] width 49 height 13
type input "[DATE]"
click at [363, 309] on button "Apply" at bounding box center [356, 305] width 49 height 25
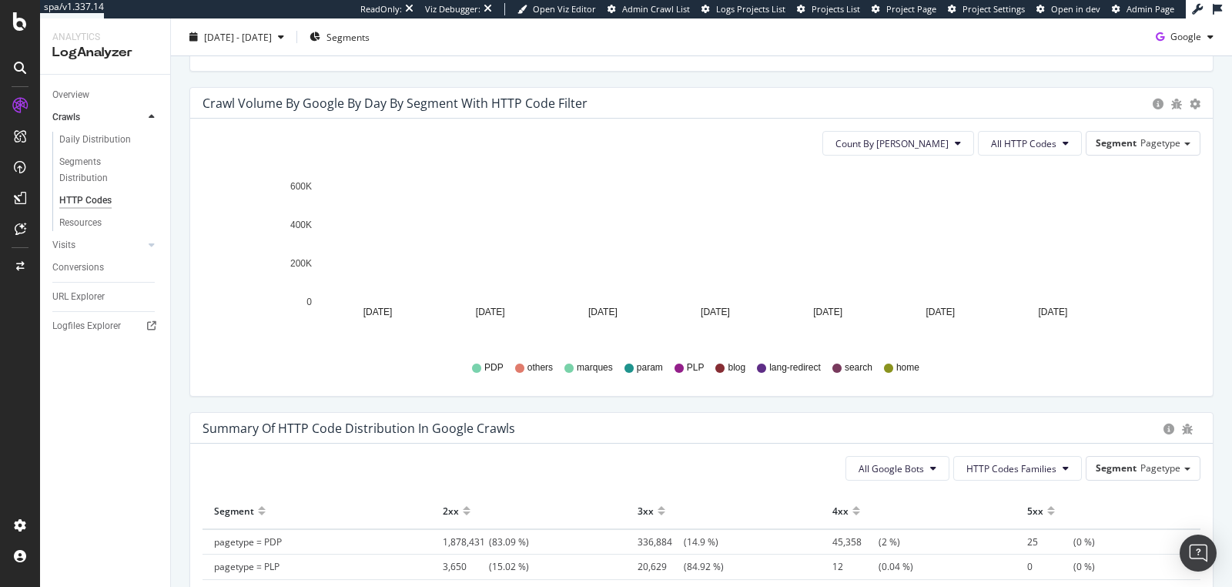
scroll to position [572, 0]
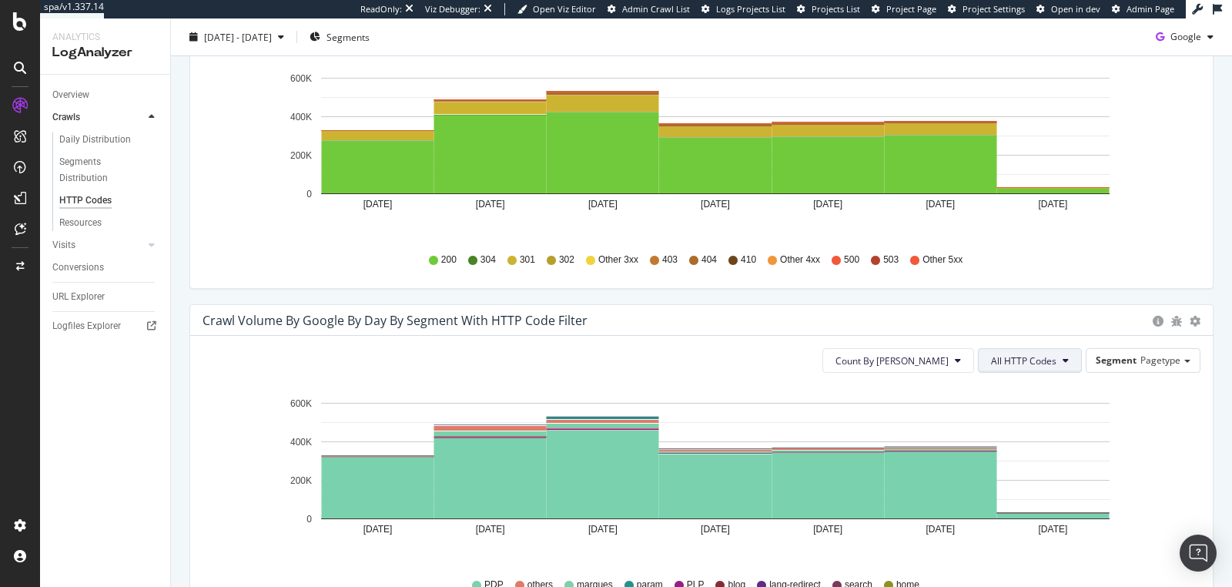
click at [1037, 357] on span "All HTTP Codes" at bounding box center [1023, 360] width 65 height 13
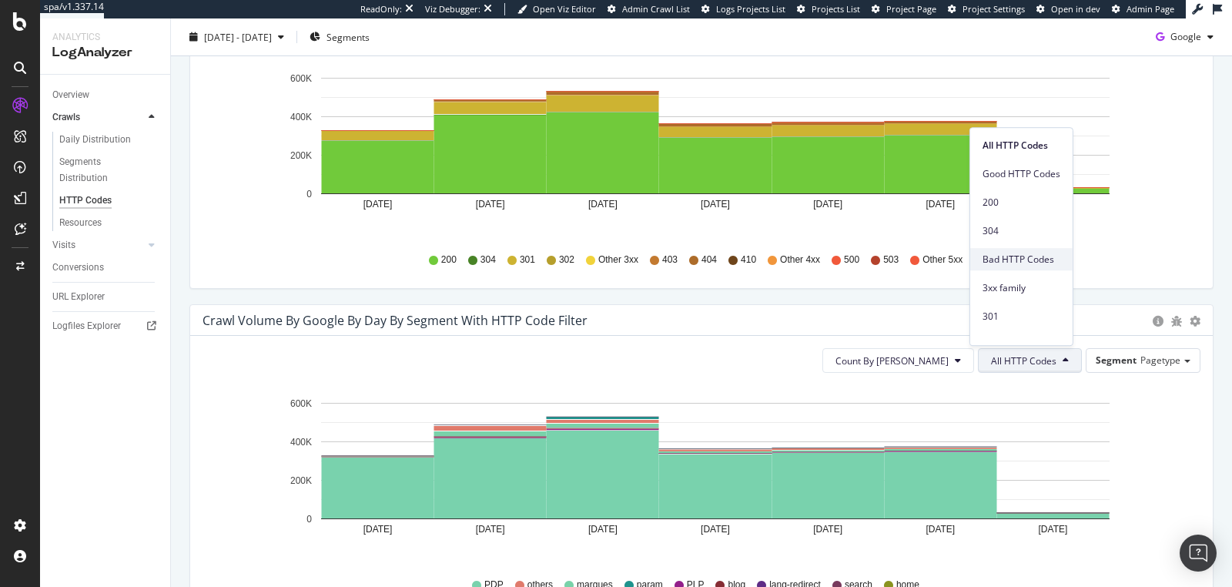
click at [1011, 264] on span "Bad HTTP Codes" at bounding box center [1022, 260] width 78 height 14
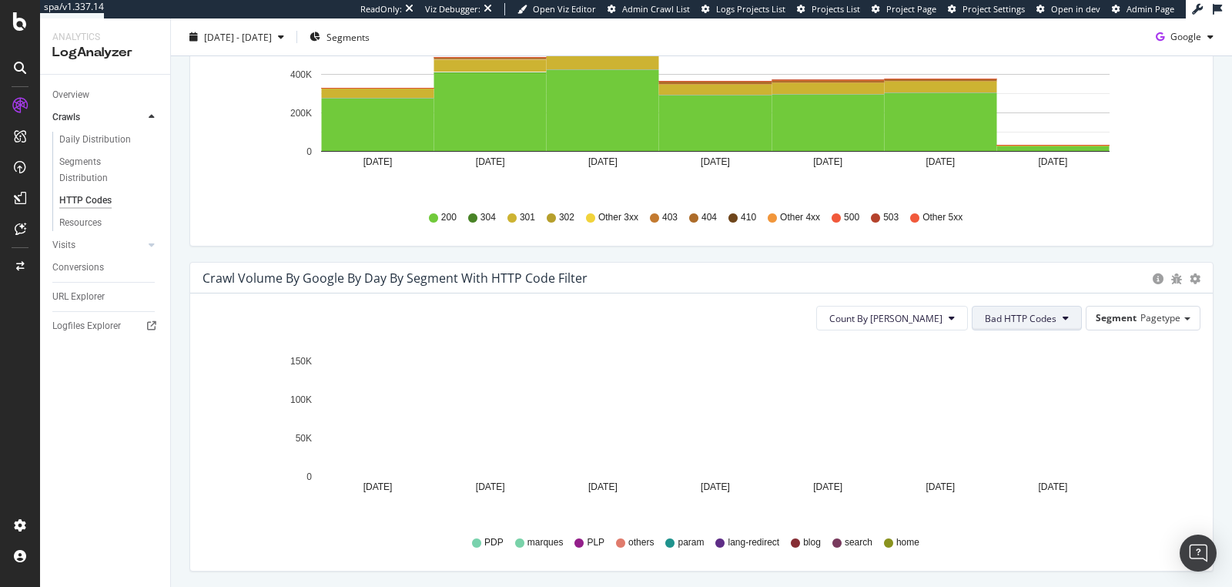
scroll to position [840, 0]
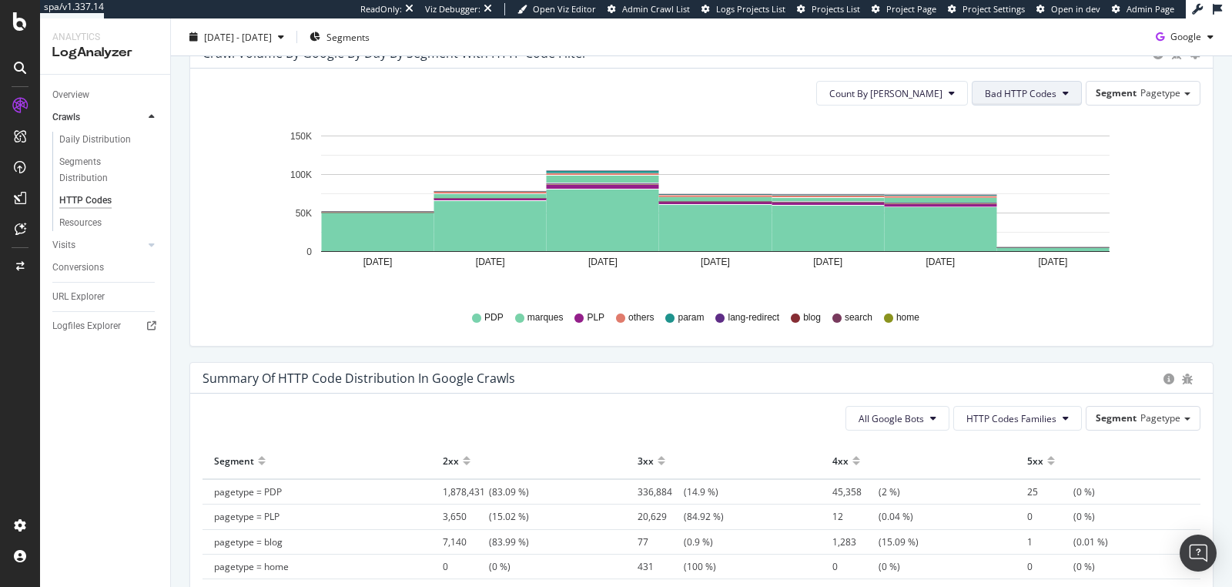
click at [992, 96] on span "Bad HTTP Codes" at bounding box center [1021, 93] width 72 height 13
click at [1004, 116] on span "All HTTP Codes" at bounding box center [1016, 122] width 78 height 14
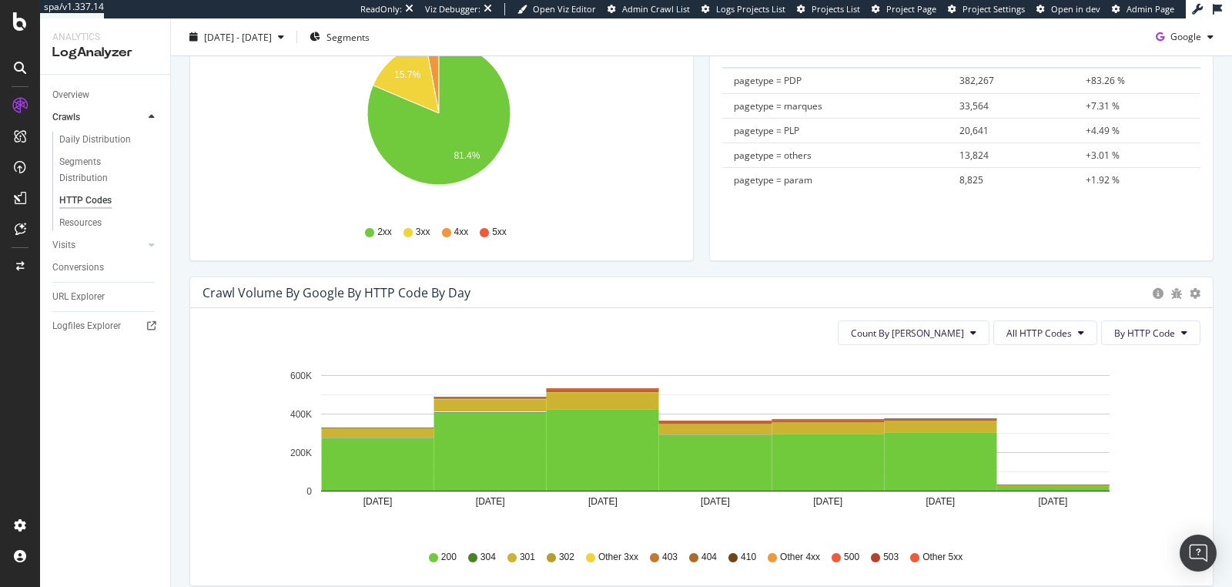
scroll to position [0, 0]
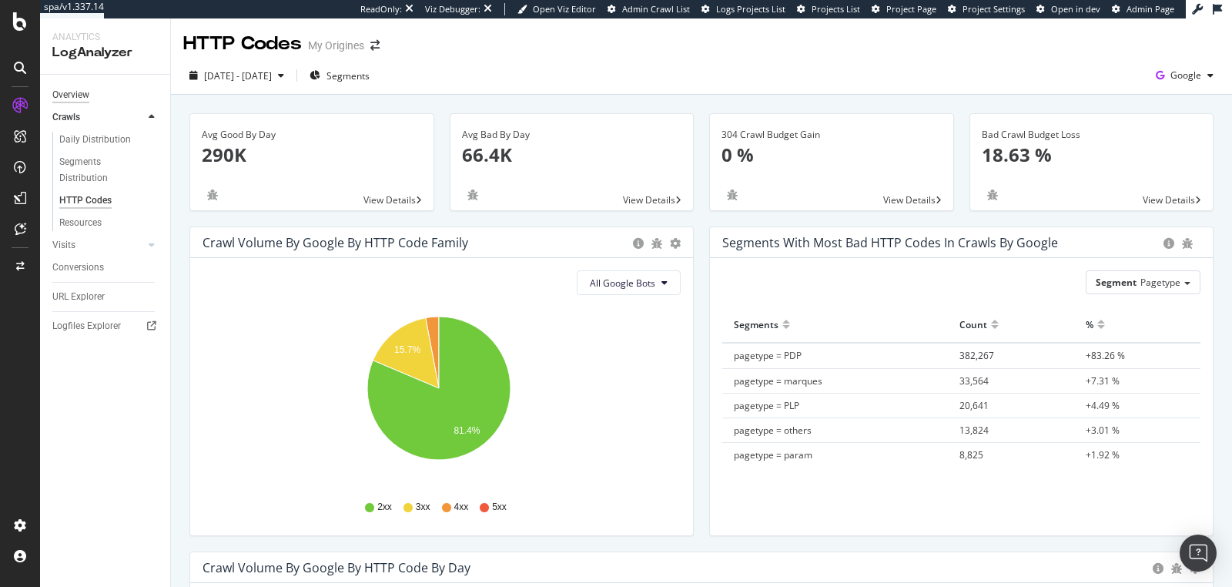
click at [79, 93] on div "Overview" at bounding box center [70, 95] width 37 height 16
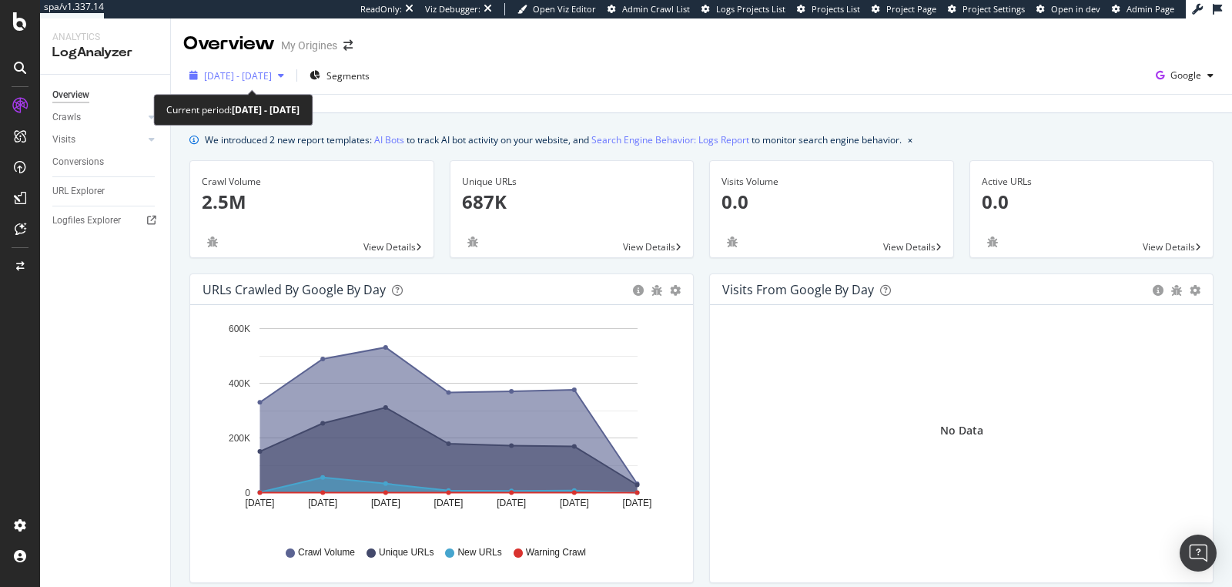
click at [260, 72] on span "[DATE] - [DATE]" at bounding box center [238, 75] width 68 height 13
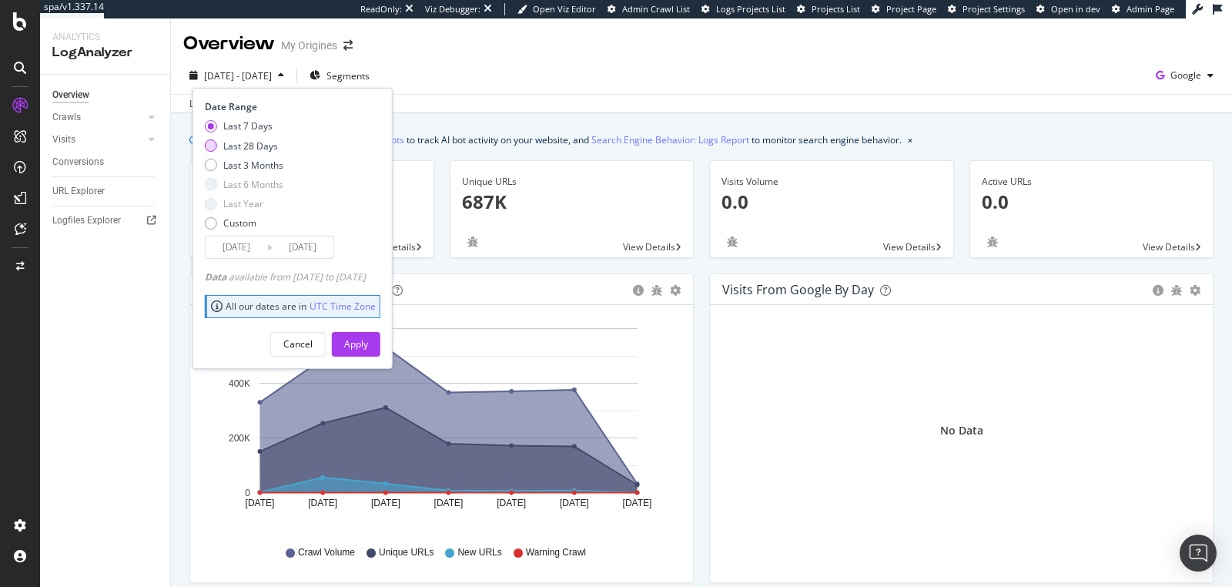
click at [256, 139] on div "Last 28 Days" at bounding box center [250, 145] width 55 height 13
type input "[DATE]"
click at [367, 335] on button "Apply" at bounding box center [356, 344] width 49 height 25
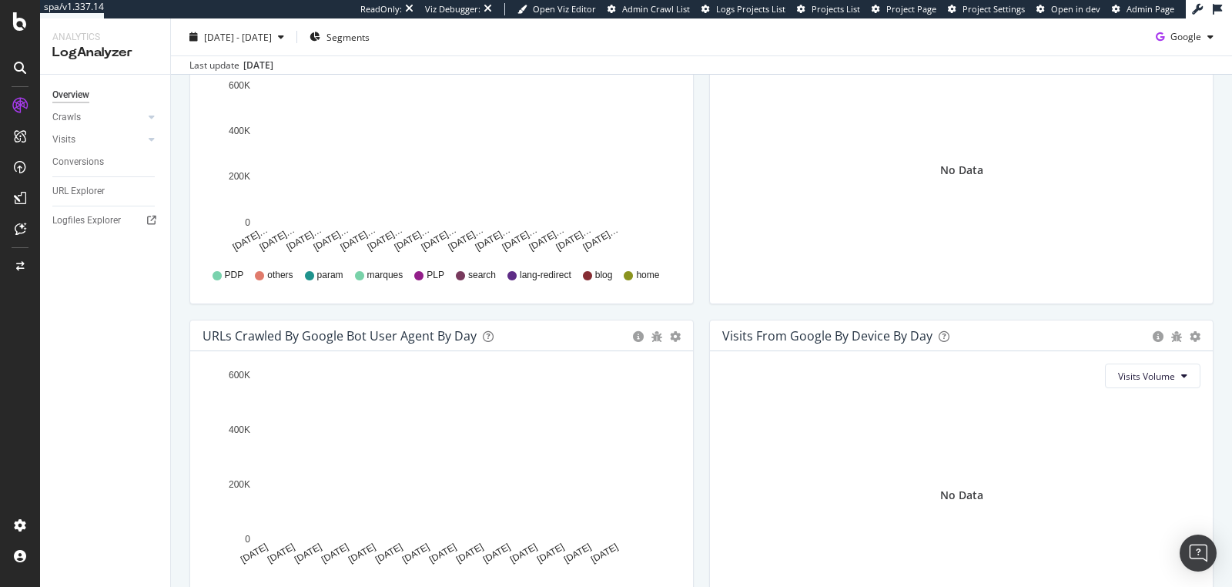
scroll to position [533, 0]
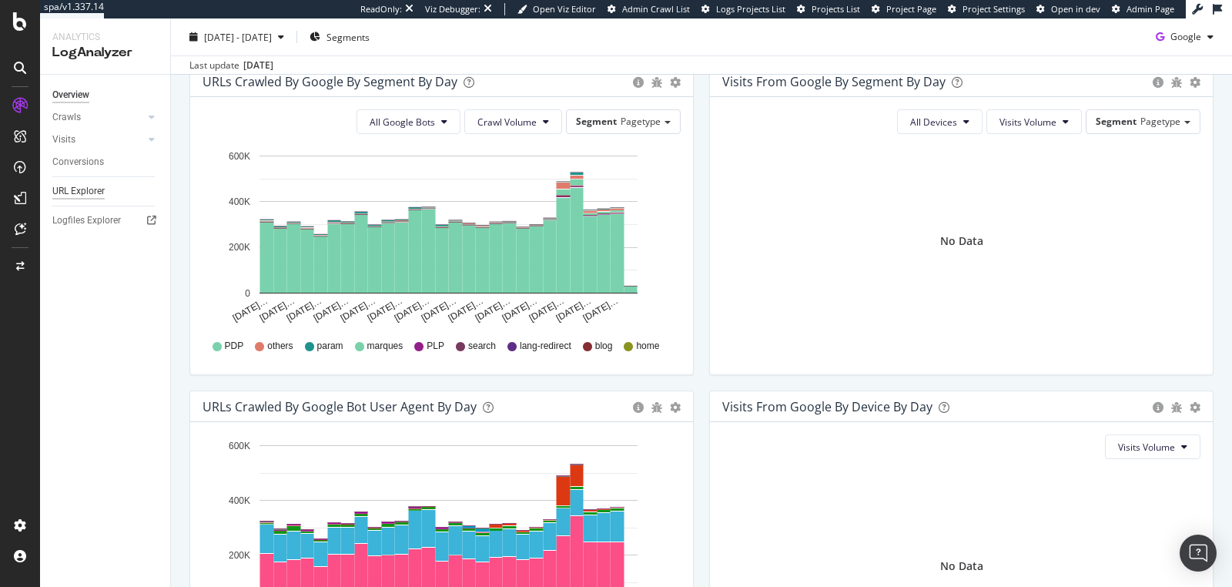
click at [75, 183] on div "URL Explorer" at bounding box center [78, 191] width 52 height 16
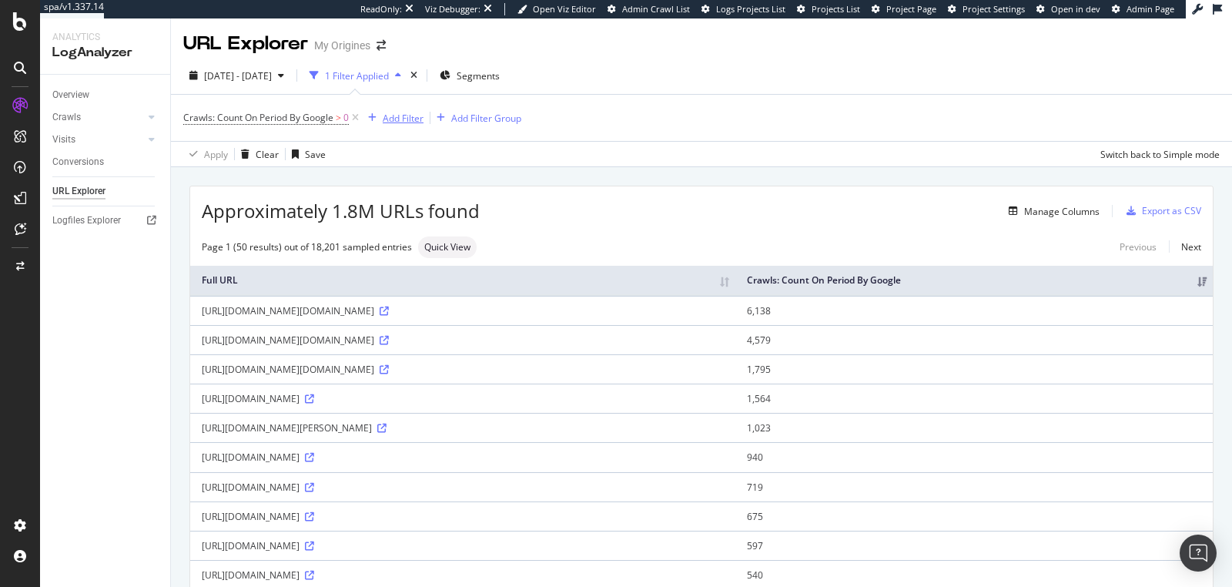
click at [398, 114] on div "Add Filter" at bounding box center [403, 118] width 41 height 13
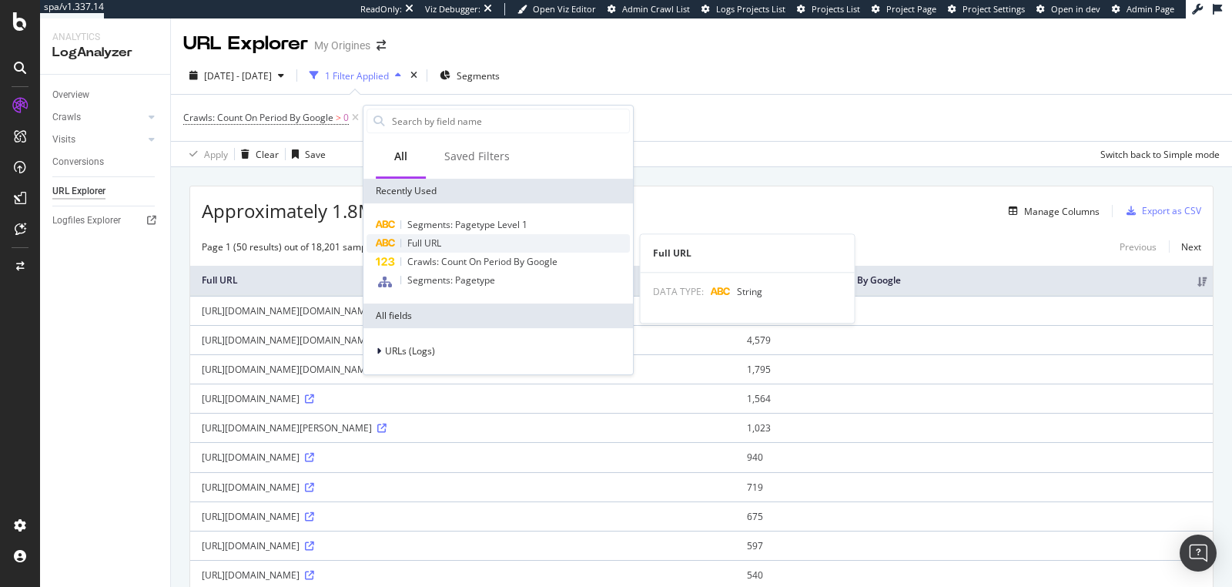
click at [430, 235] on div "Full URL" at bounding box center [498, 243] width 263 height 18
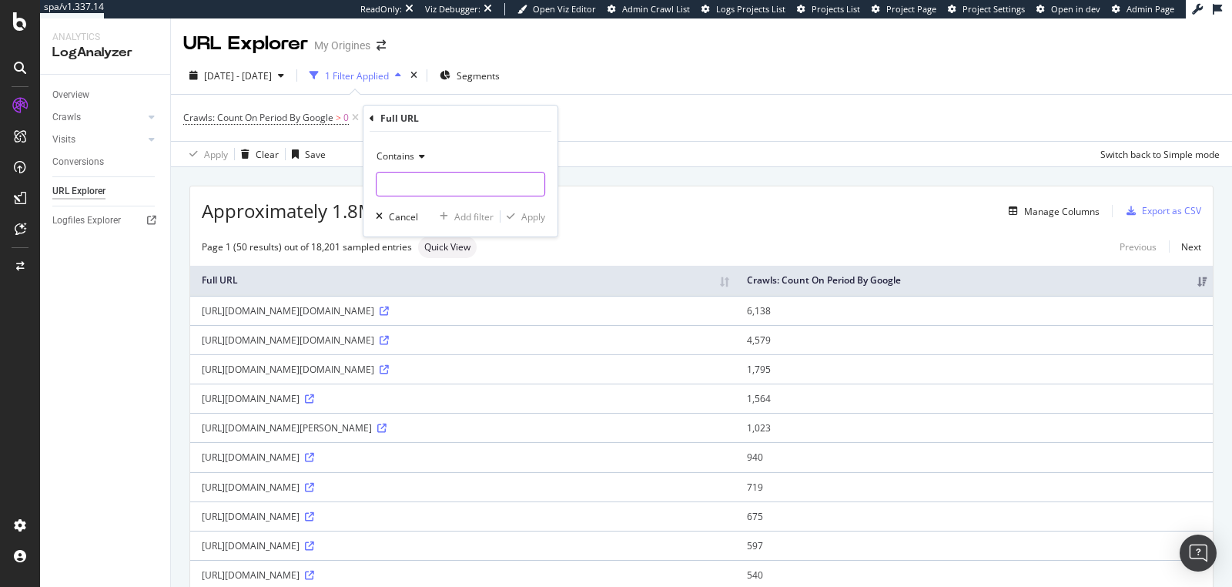
click at [439, 181] on input "text" at bounding box center [461, 184] width 168 height 25
type input ".prod"
click at [540, 213] on div "Apply" at bounding box center [533, 216] width 24 height 13
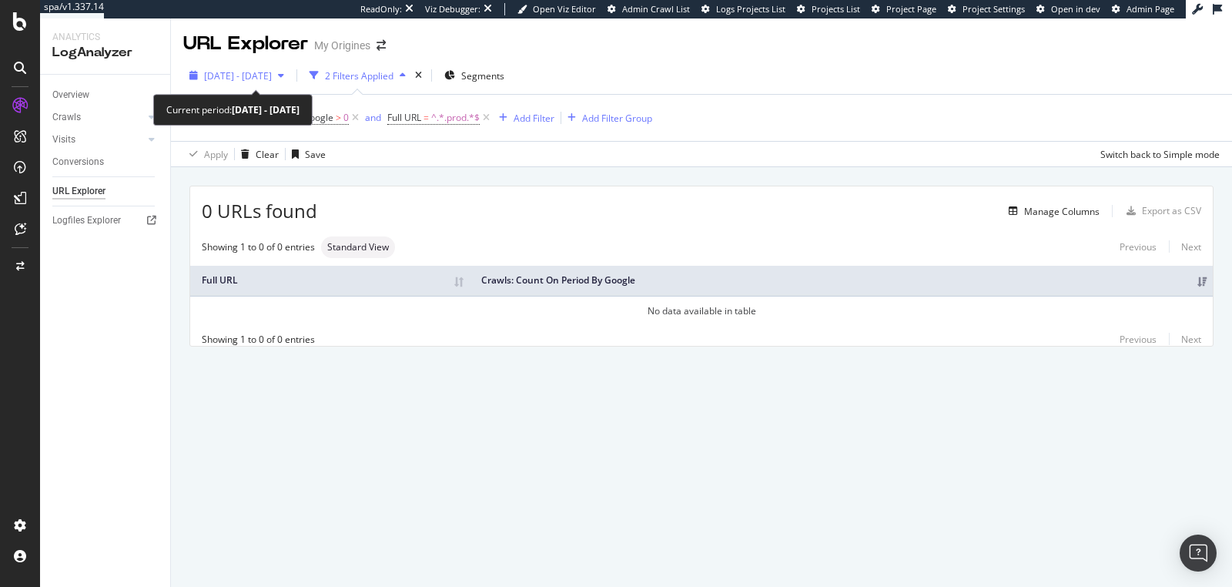
click at [290, 79] on div "button" at bounding box center [281, 75] width 18 height 9
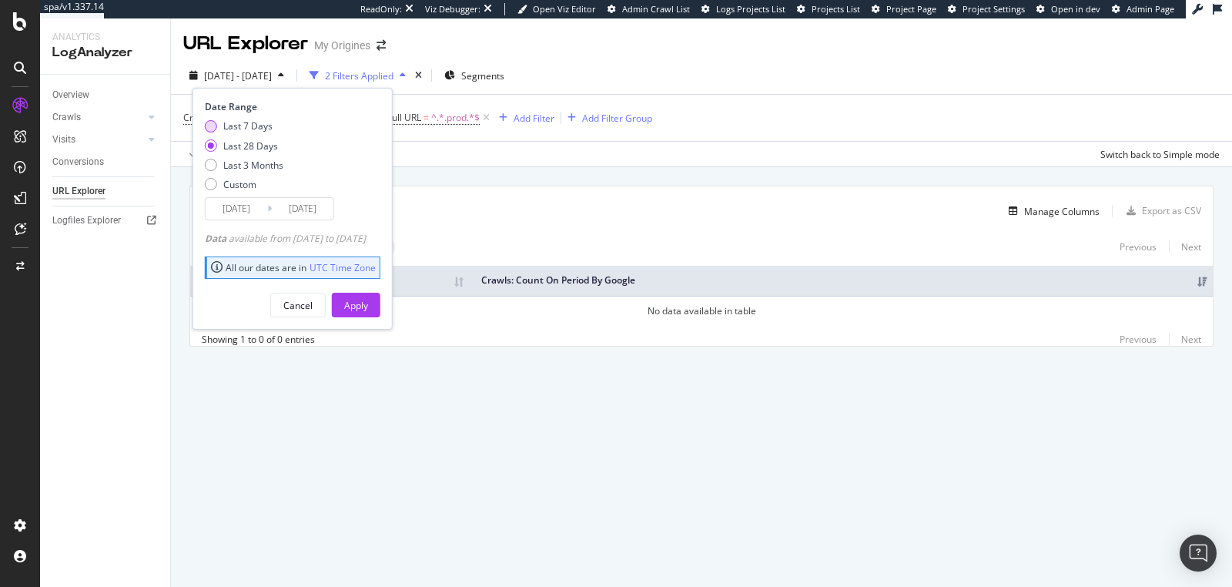
click at [262, 126] on div "Last 7 Days" at bounding box center [247, 125] width 49 height 13
type input "[DATE]"
click at [368, 307] on div "Apply" at bounding box center [356, 305] width 24 height 13
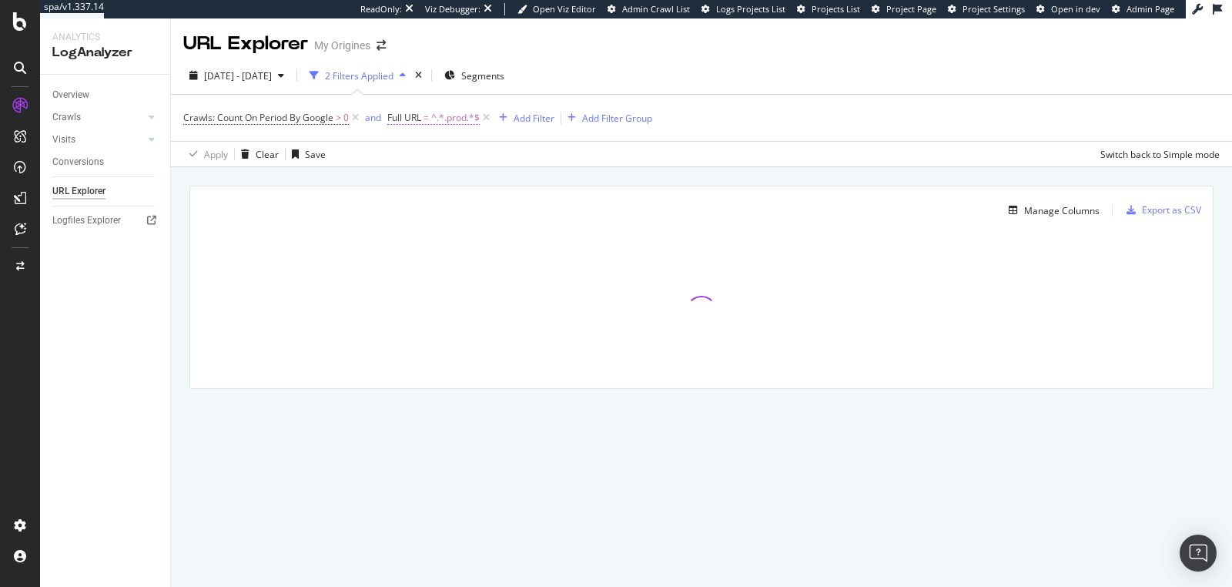
click at [465, 119] on span "^.*.prod.*$" at bounding box center [455, 118] width 49 height 22
click at [410, 185] on input ".prod" at bounding box center [475, 181] width 146 height 25
click at [411, 182] on input ".prod" at bounding box center [475, 181] width 146 height 25
click at [432, 181] on input "prod" at bounding box center [475, 181] width 146 height 25
type input "prod."
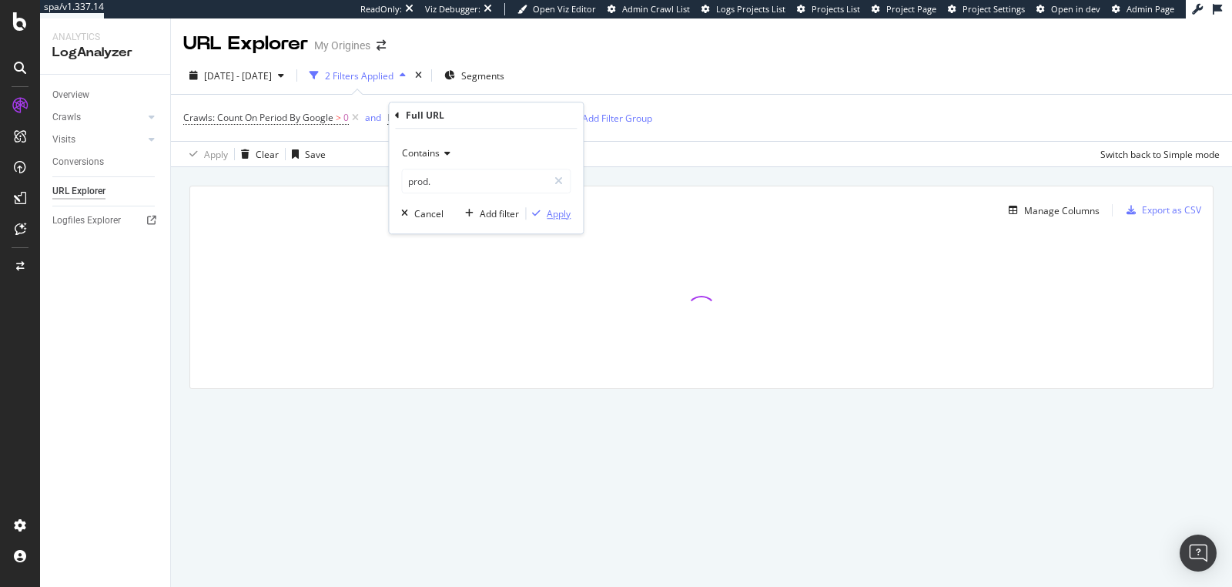
click at [538, 213] on icon "button" at bounding box center [536, 213] width 8 height 9
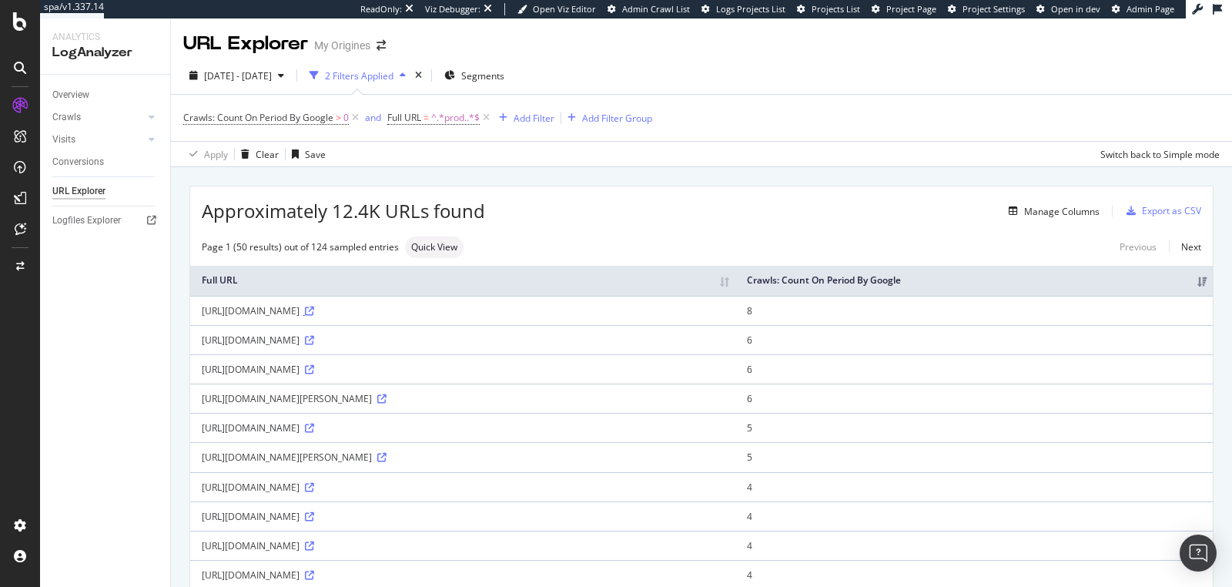
click at [314, 307] on icon at bounding box center [309, 311] width 9 height 9
